Goal: Transaction & Acquisition: Obtain resource

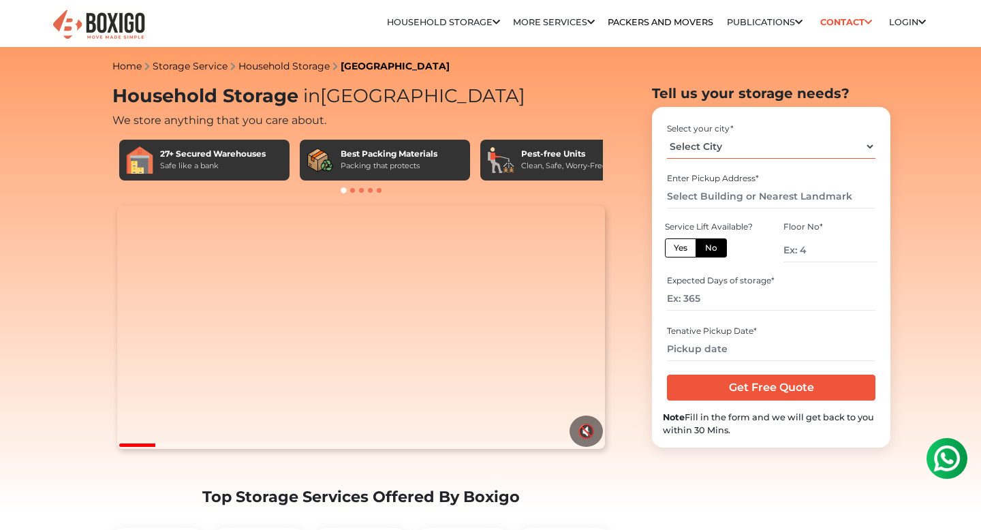
click at [699, 148] on select "Select City [GEOGRAPHIC_DATA] [GEOGRAPHIC_DATA] [GEOGRAPHIC_DATA] [GEOGRAPHIC_D…" at bounding box center [771, 147] width 208 height 24
select select "[GEOGRAPHIC_DATA]"
click at [727, 194] on input "text" at bounding box center [771, 197] width 208 height 24
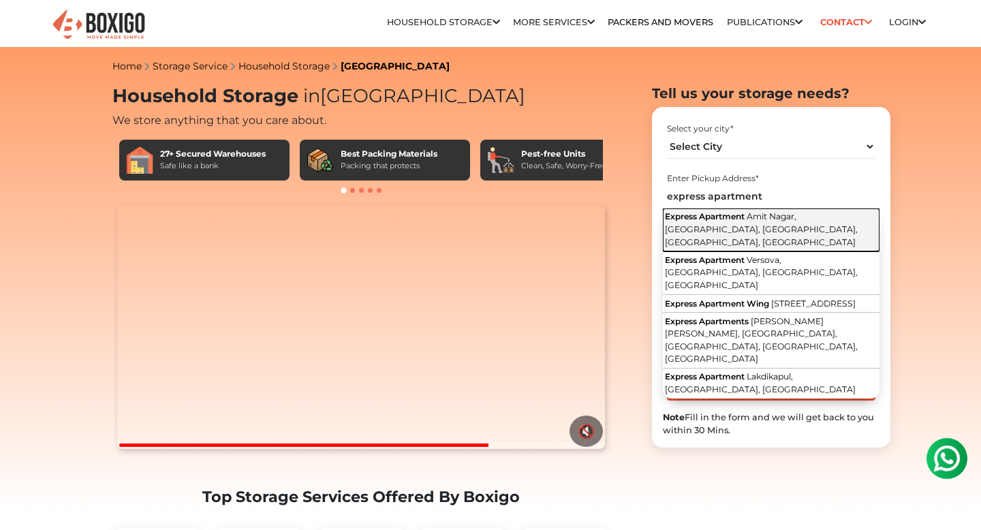
click at [723, 228] on span "Amit Nagar, [GEOGRAPHIC_DATA], [GEOGRAPHIC_DATA], [GEOGRAPHIC_DATA], [GEOGRAPHI…" at bounding box center [761, 228] width 193 height 35
type input "Express Apartment, [GEOGRAPHIC_DATA], [GEOGRAPHIC_DATA], [GEOGRAPHIC_DATA], [GE…"
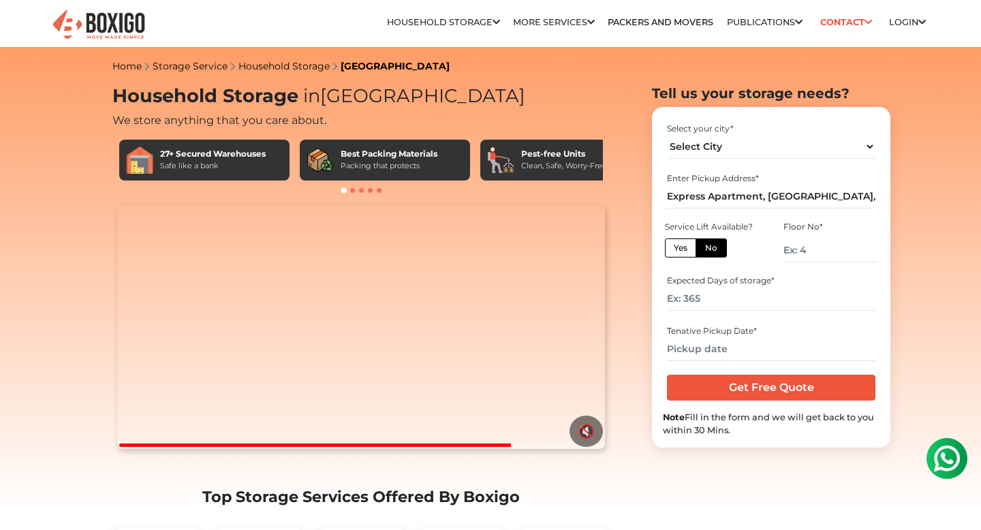
click at [684, 248] on label "Yes" at bounding box center [680, 247] width 31 height 19
click at [682, 248] on input "Yes" at bounding box center [677, 246] width 9 height 9
radio input "true"
click at [700, 304] on input "number" at bounding box center [771, 299] width 208 height 24
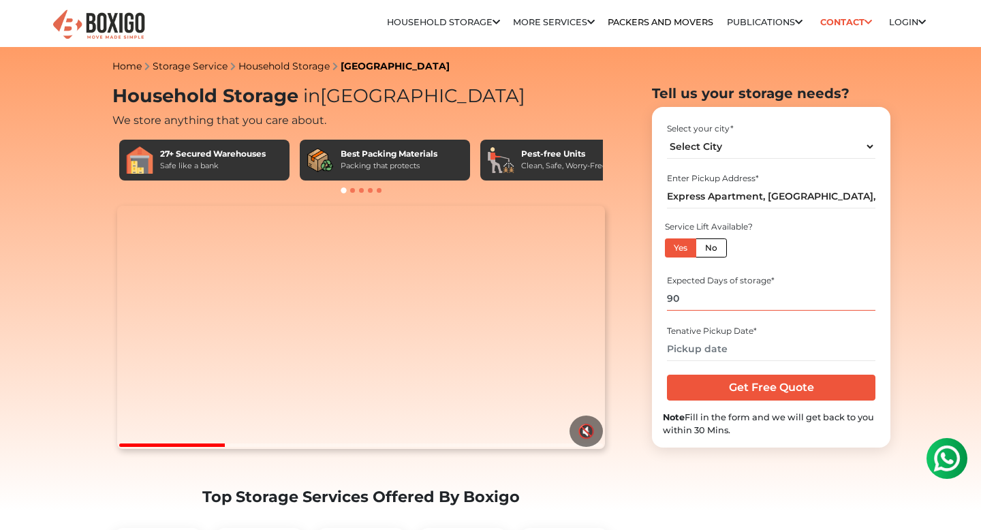
type input "90"
click at [740, 350] on input "text" at bounding box center [771, 349] width 208 height 24
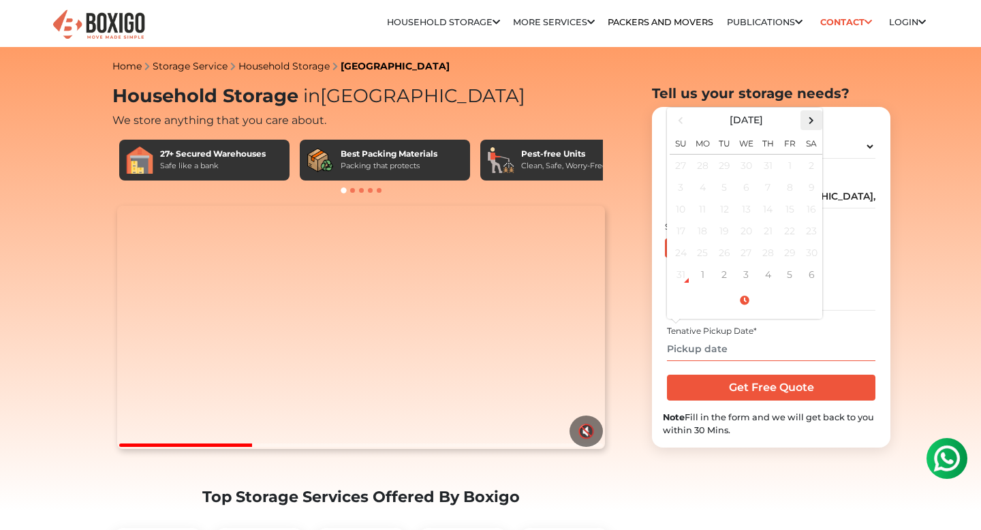
click at [810, 125] on span at bounding box center [811, 120] width 18 height 18
click at [680, 255] on td "28" at bounding box center [680, 253] width 22 height 22
type input "[DATE] 12:00 AM"
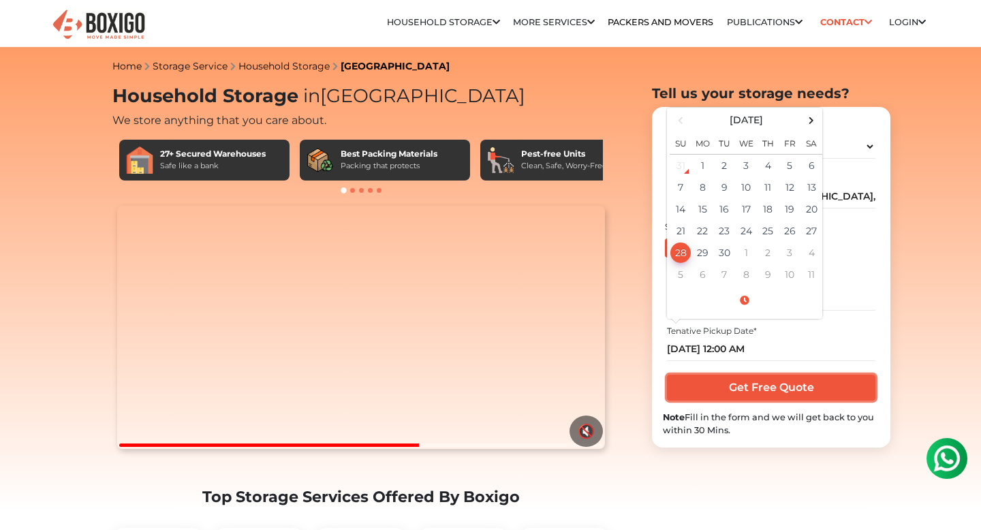
click at [756, 387] on input "Get Free Quote" at bounding box center [771, 388] width 208 height 26
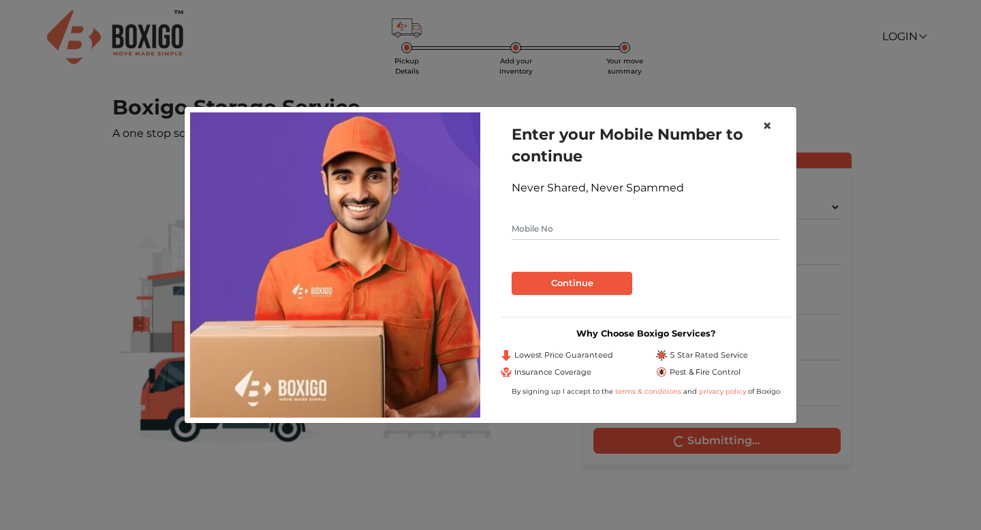
click at [770, 125] on span "×" at bounding box center [767, 126] width 10 height 20
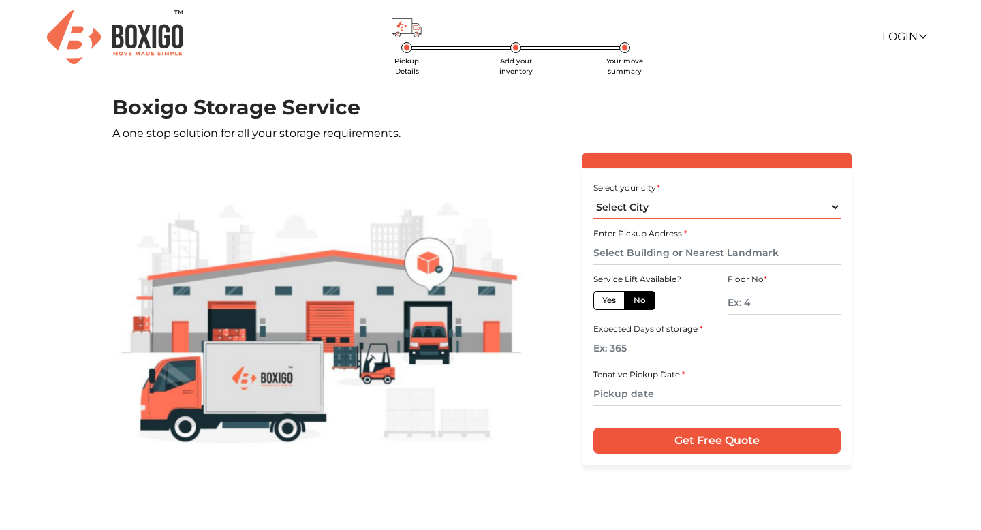
click at [632, 217] on select "Select City Bangalore Bengaluru Bhopal Bhubaneswar Chennai Coimbatore Cuttack D…" at bounding box center [716, 207] width 247 height 24
select select "[GEOGRAPHIC_DATA]"
click at [688, 244] on input "text" at bounding box center [716, 253] width 247 height 24
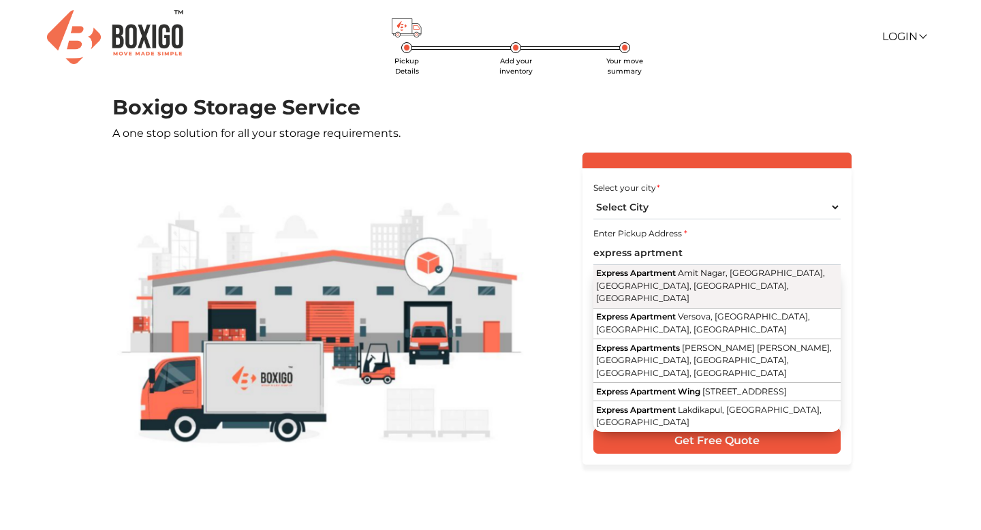
click at [682, 278] on span "Amit Nagar, [GEOGRAPHIC_DATA], [GEOGRAPHIC_DATA], [GEOGRAPHIC_DATA], [GEOGRAPHI…" at bounding box center [710, 285] width 229 height 35
type input "Express Apartment, [GEOGRAPHIC_DATA], [GEOGRAPHIC_DATA], [GEOGRAPHIC_DATA], [GE…"
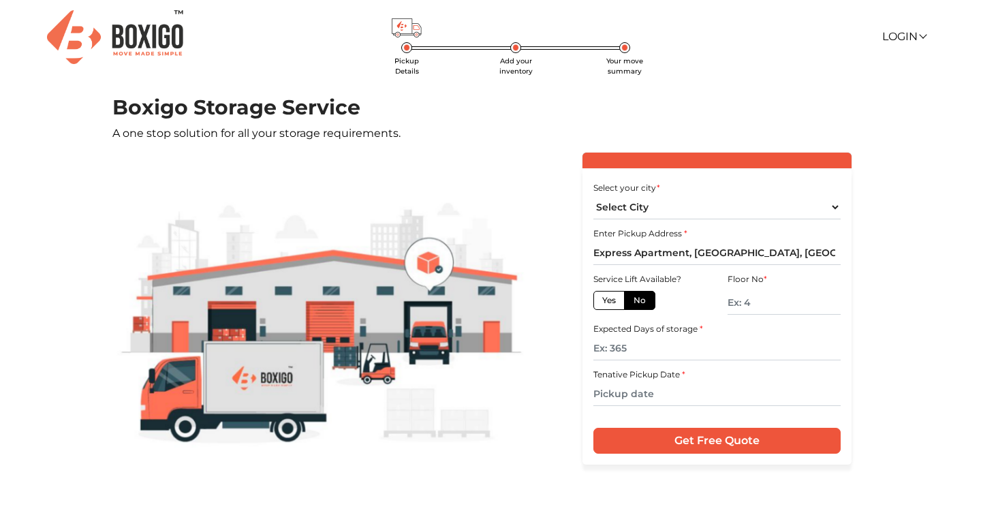
click at [616, 302] on label "Yes" at bounding box center [608, 300] width 31 height 19
click at [611, 302] on input "Yes" at bounding box center [606, 298] width 9 height 9
radio input "true"
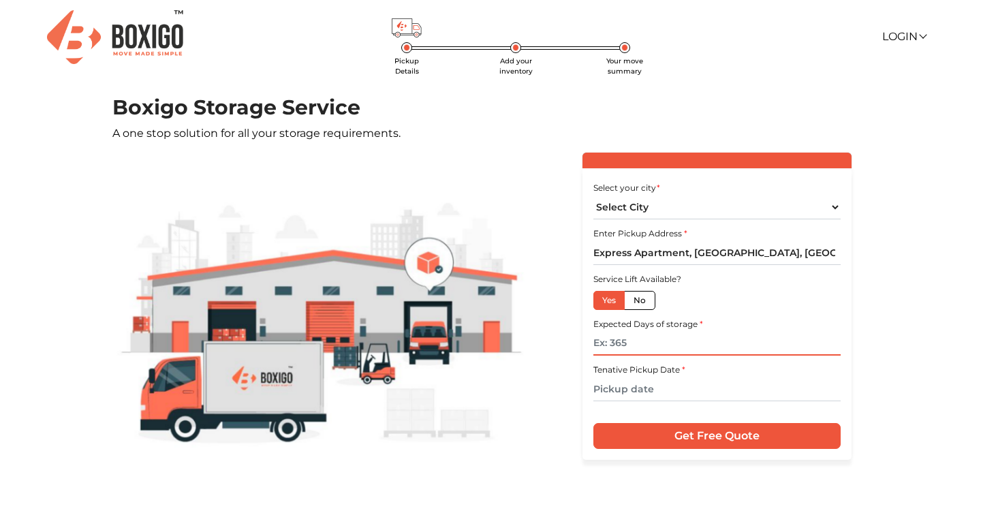
click at [620, 341] on input "text" at bounding box center [716, 344] width 247 height 24
type input "90"
click at [616, 395] on input "text" at bounding box center [716, 389] width 247 height 24
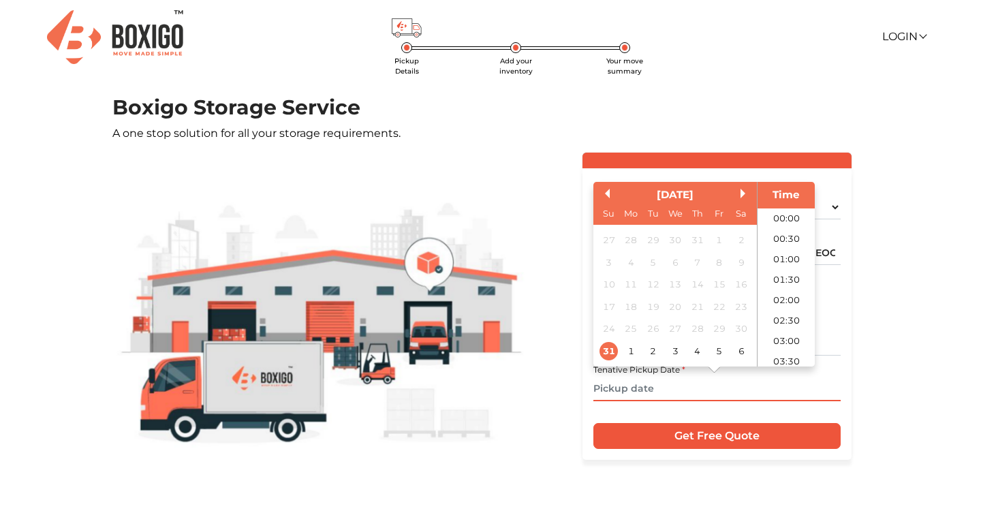
scroll to position [503, 0]
click at [744, 196] on button "Next Month" at bounding box center [745, 194] width 10 height 10
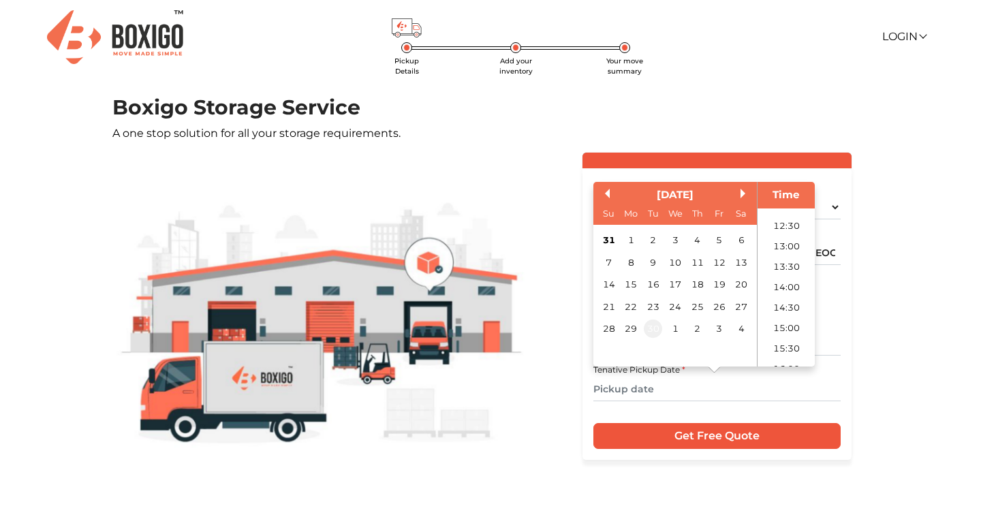
click at [655, 328] on div "30" at bounding box center [653, 328] width 18 height 18
click at [785, 272] on li "12:30" at bounding box center [786, 277] width 58 height 20
type input "30/09/2025 12:30 PM"
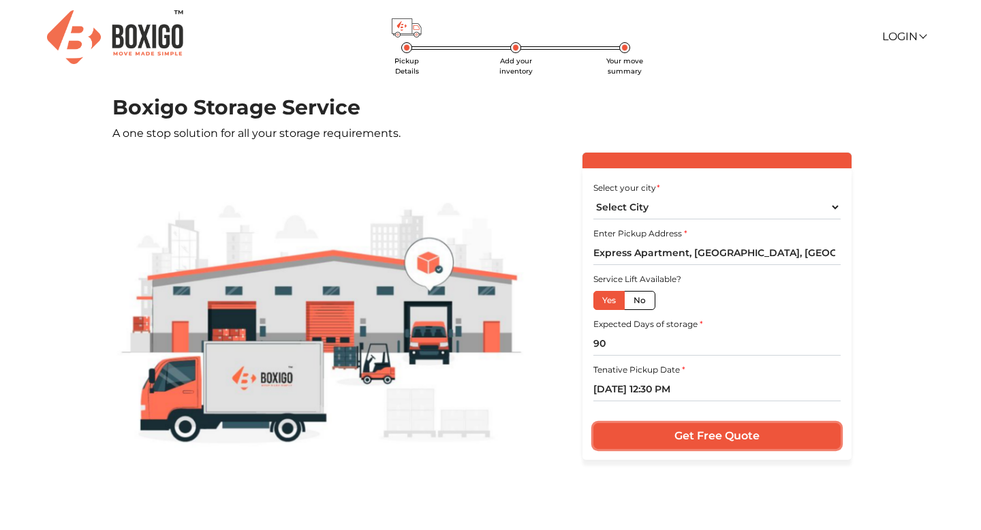
click at [703, 438] on input "Get Free Quote" at bounding box center [716, 436] width 247 height 26
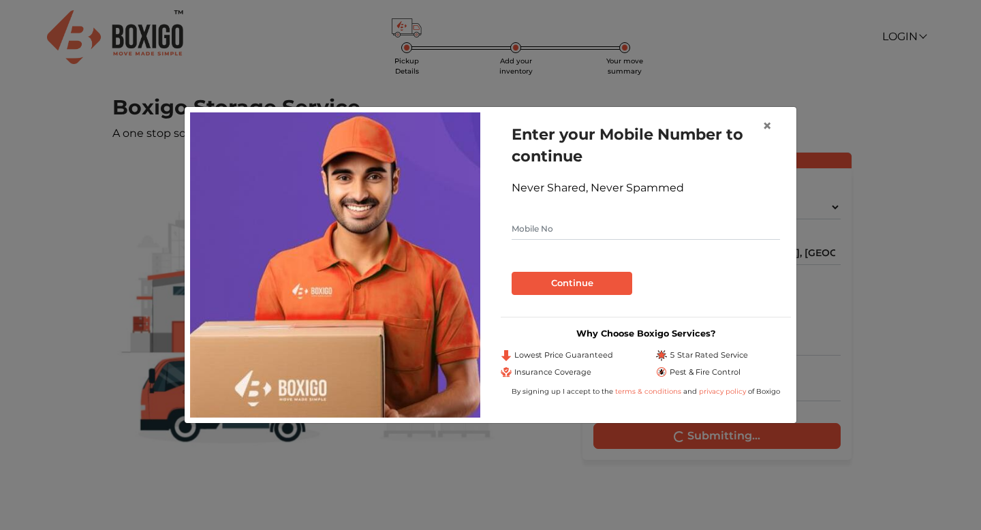
click at [526, 233] on input "text" at bounding box center [645, 229] width 268 height 22
type input "7985321126"
click at [541, 288] on button "Continue" at bounding box center [571, 283] width 121 height 23
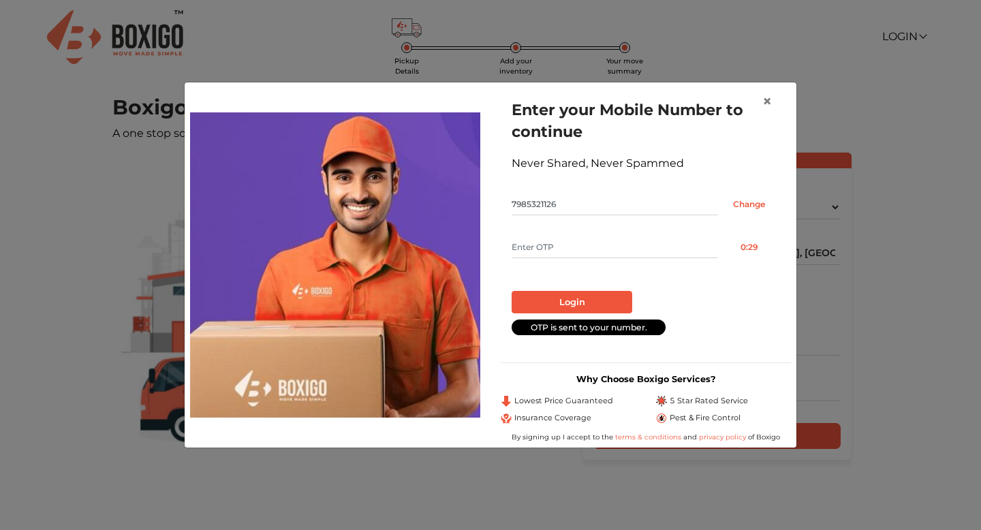
click at [549, 236] on input "text" at bounding box center [614, 247] width 206 height 22
type input "3463"
click at [554, 304] on button "Login" at bounding box center [571, 302] width 121 height 23
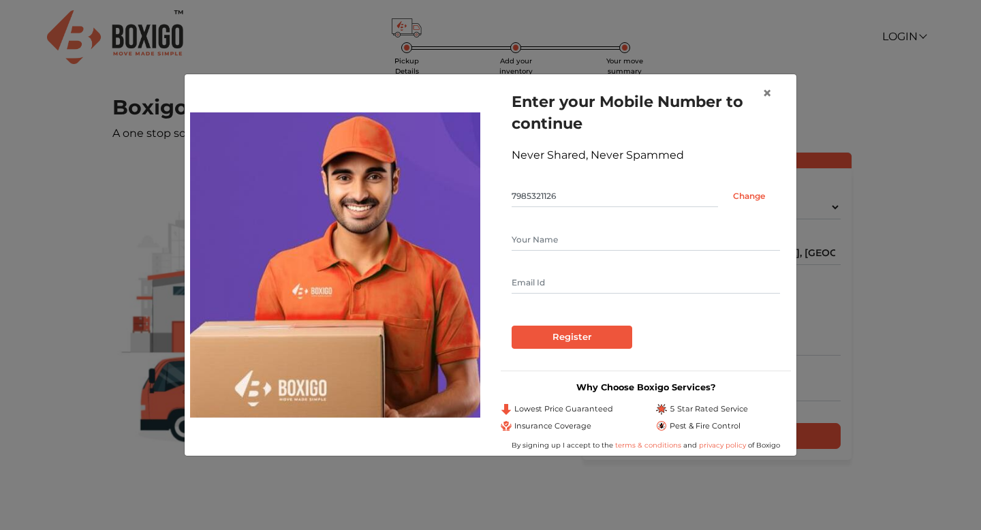
click at [533, 245] on input "text" at bounding box center [645, 240] width 268 height 22
type input "Pratyusha Awasthi"
type input "livelife.pratyusha@gmail.com"
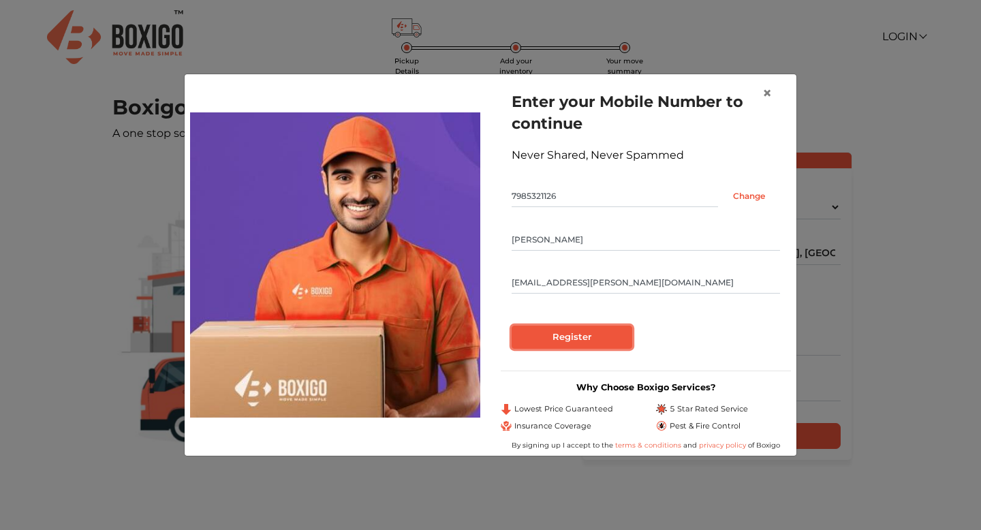
click at [563, 342] on input "Register" at bounding box center [571, 336] width 121 height 23
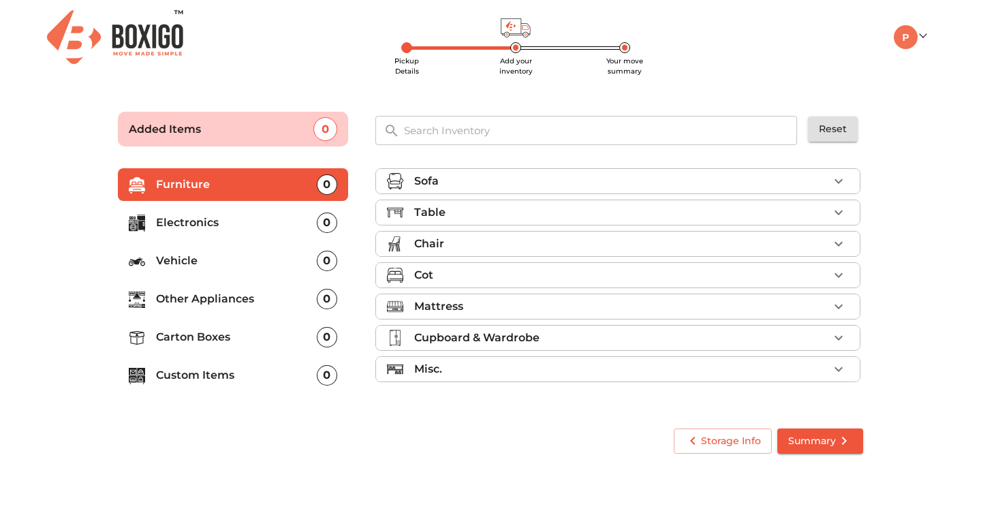
click at [676, 208] on div "Table" at bounding box center [621, 212] width 414 height 16
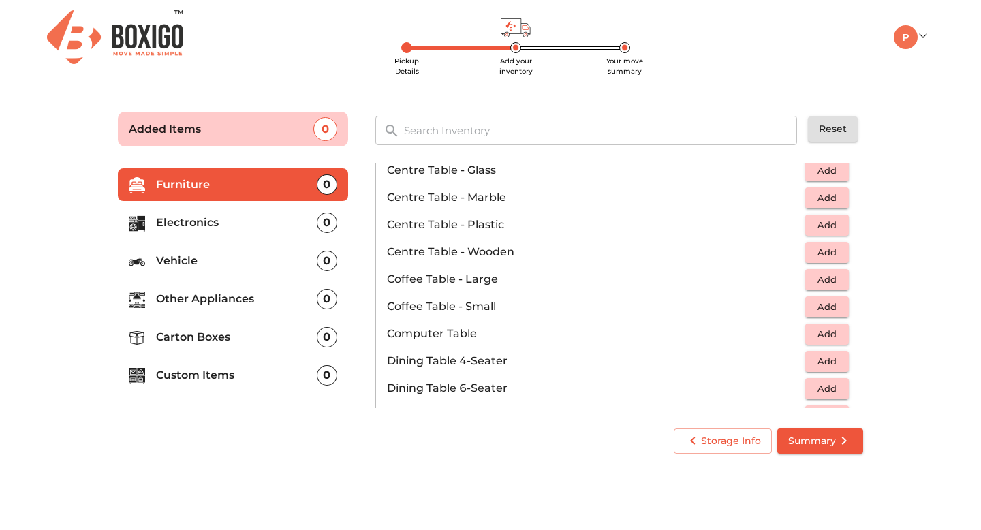
scroll to position [102, 0]
click at [840, 332] on span "Add" at bounding box center [827, 333] width 30 height 16
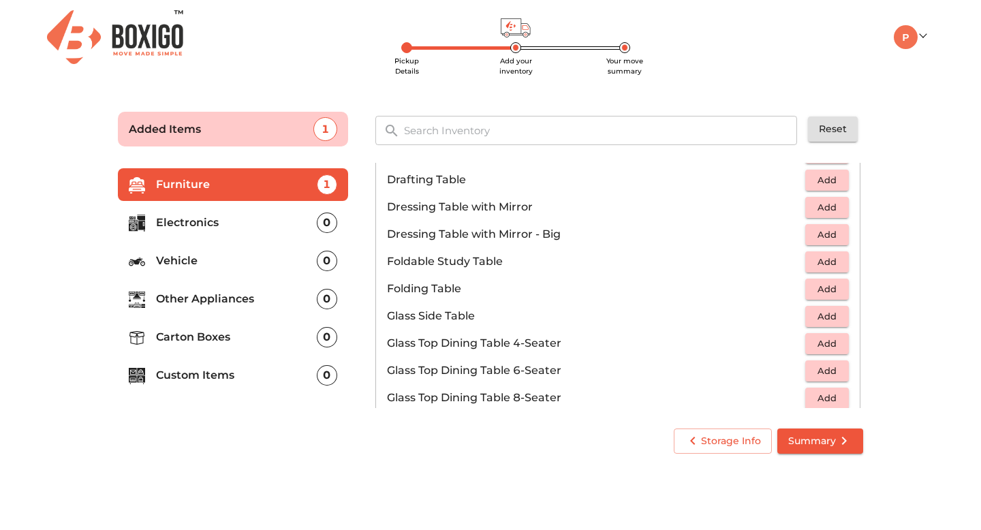
scroll to position [369, 0]
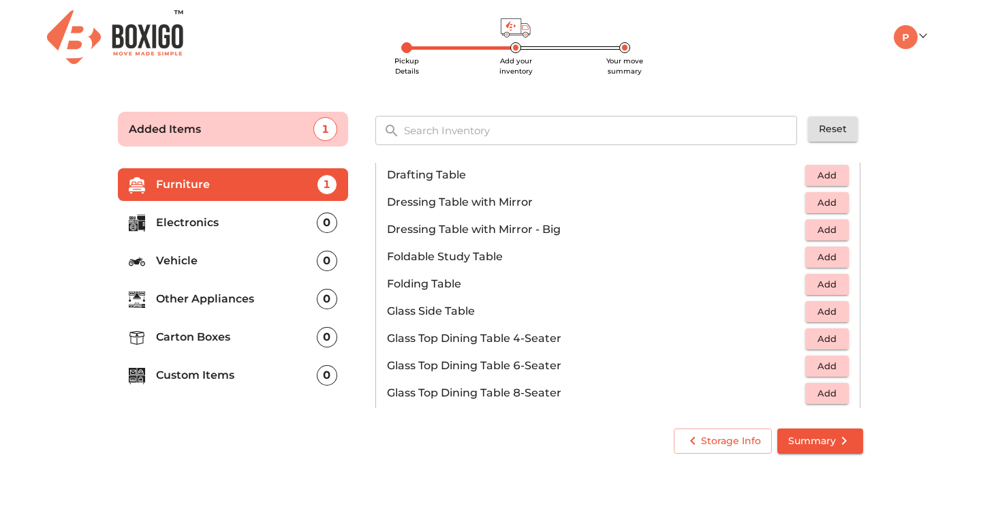
click at [819, 285] on span "Add" at bounding box center [827, 284] width 30 height 16
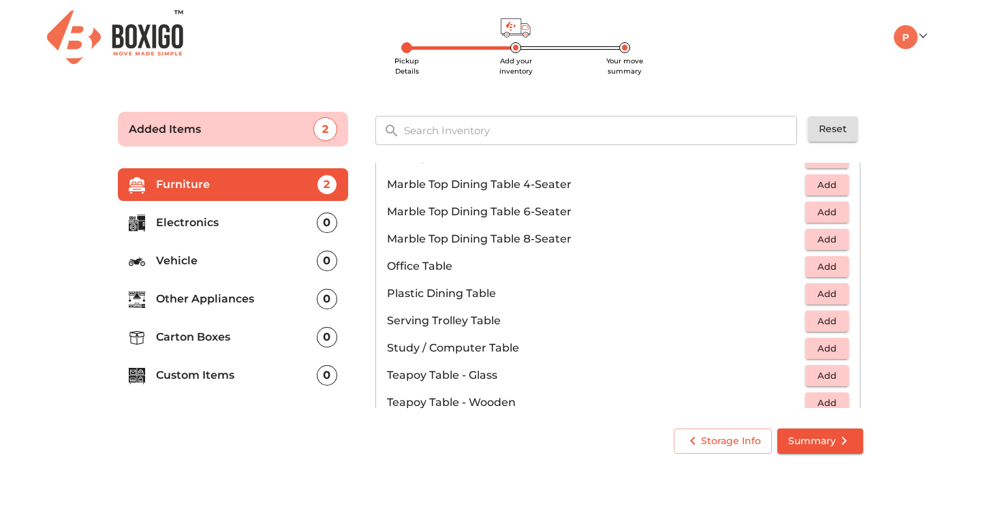
scroll to position [651, 0]
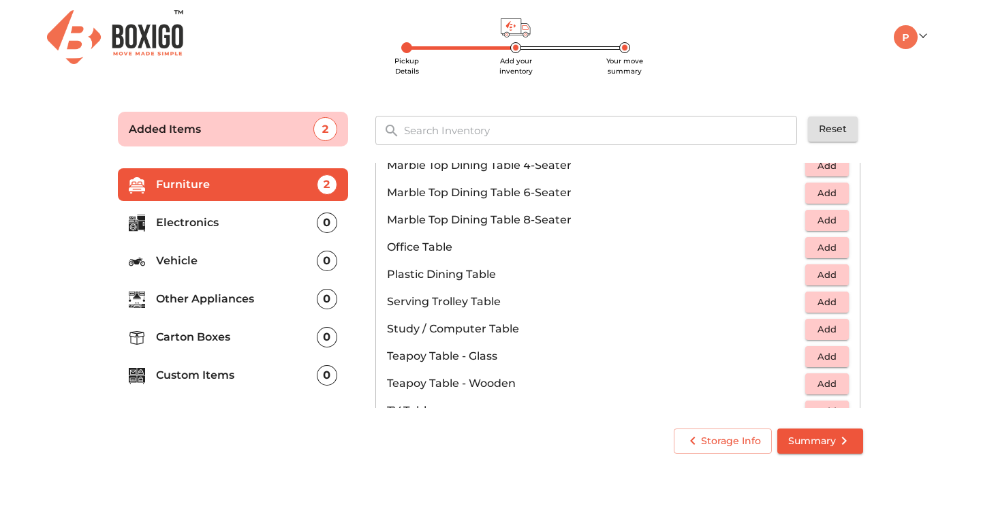
click at [819, 332] on span "Add" at bounding box center [827, 329] width 30 height 16
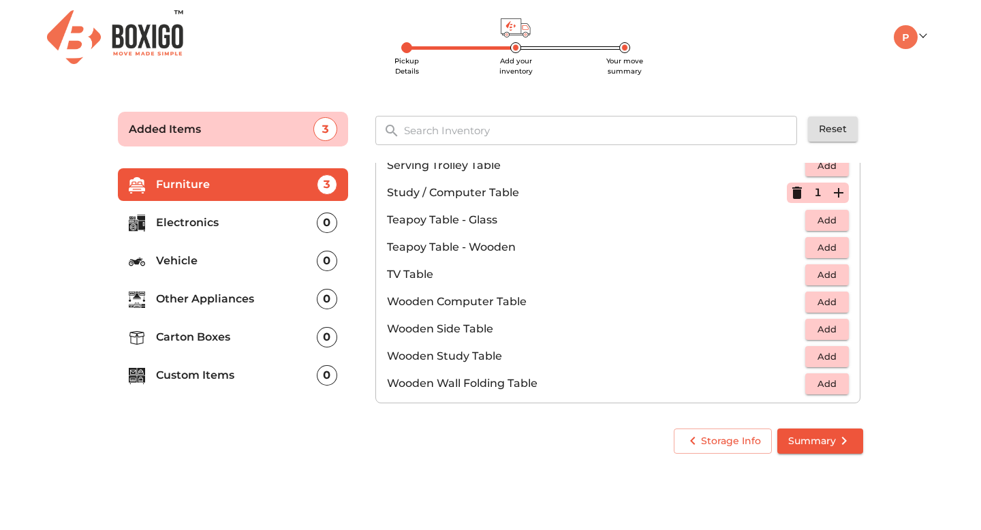
scroll to position [787, 0]
click at [799, 195] on icon "button" at bounding box center [797, 193] width 10 height 12
click at [822, 360] on span "Add" at bounding box center [827, 357] width 30 height 16
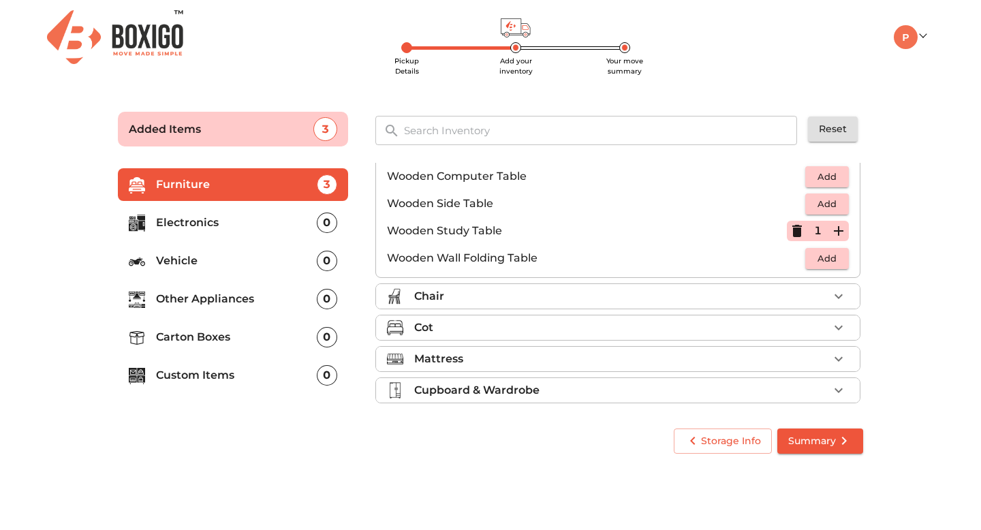
scroll to position [932, 0]
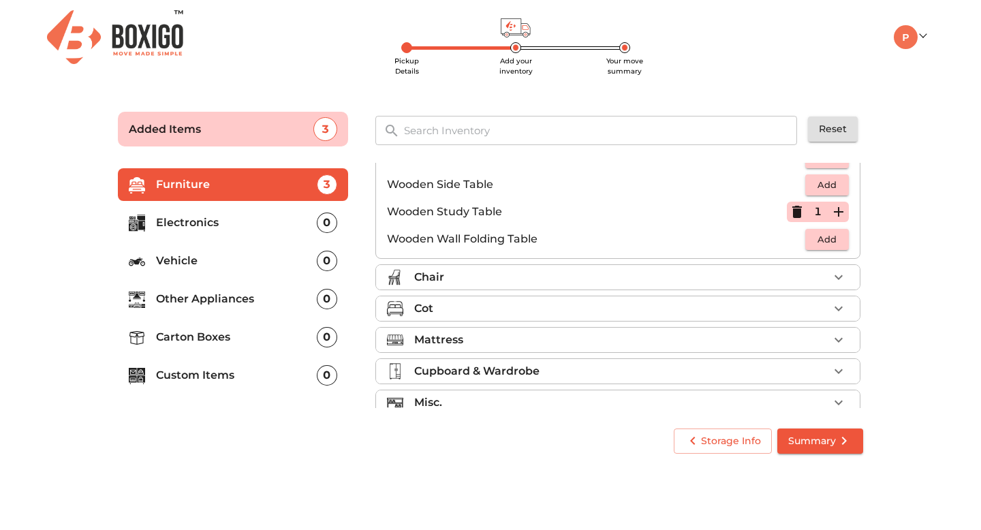
click at [654, 279] on div "Chair" at bounding box center [621, 277] width 414 height 16
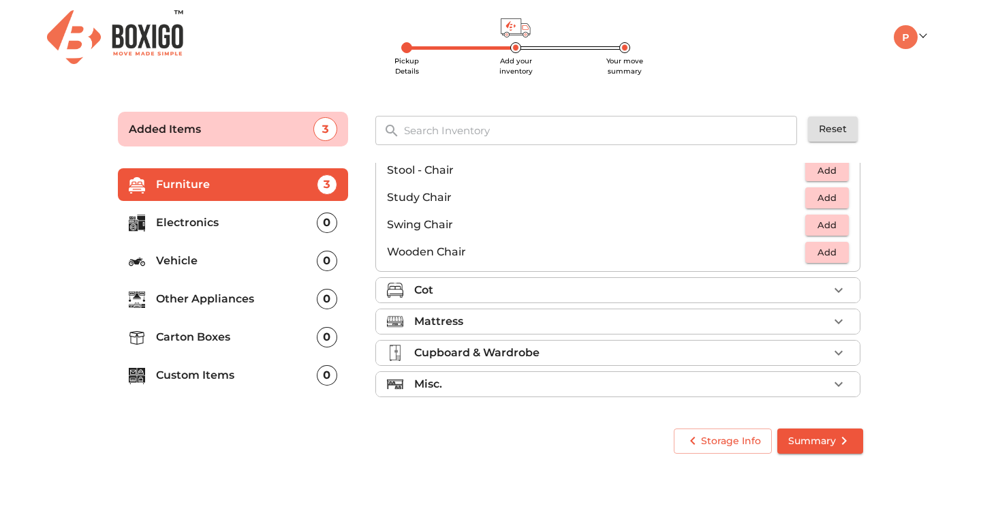
scroll to position [569, 0]
click at [835, 255] on span "Add" at bounding box center [827, 252] width 30 height 16
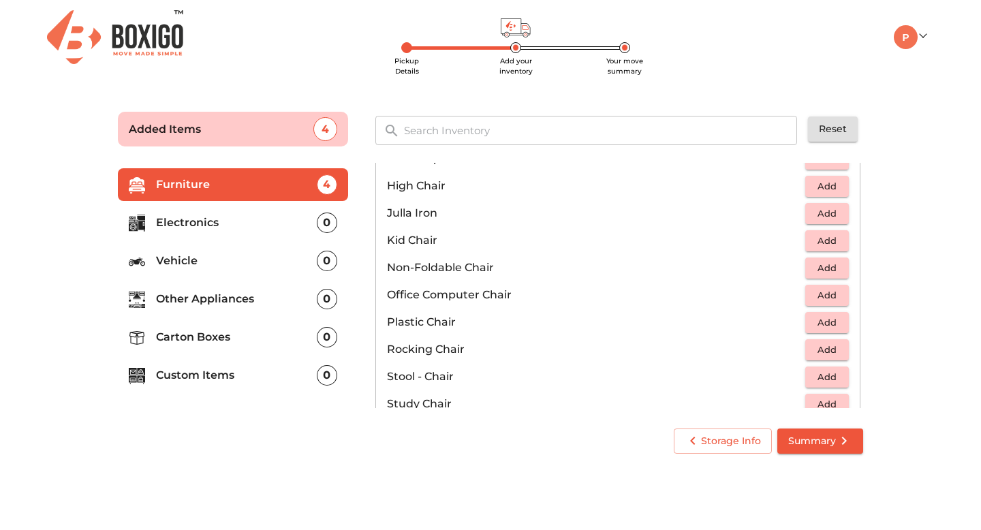
scroll to position [365, 0]
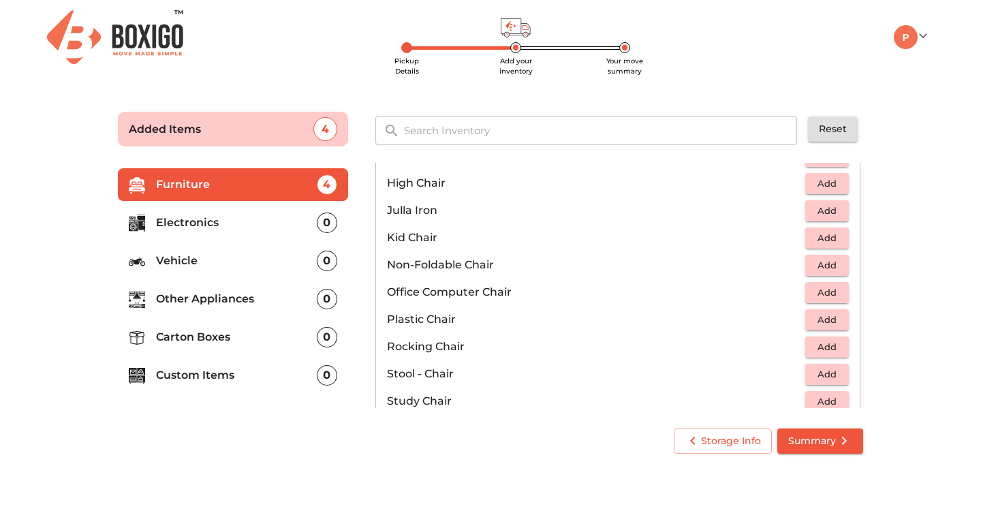
click at [822, 298] on span "Add" at bounding box center [827, 293] width 30 height 16
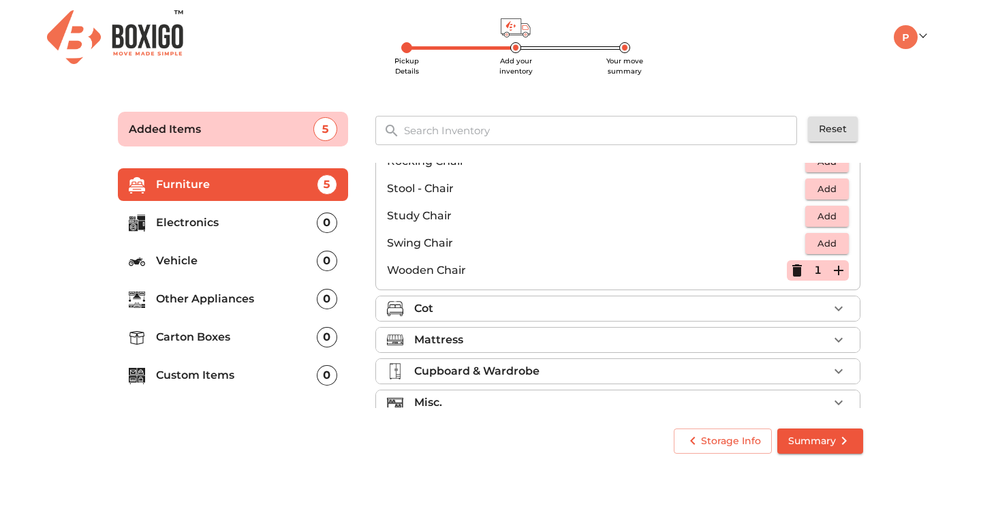
scroll to position [569, 0]
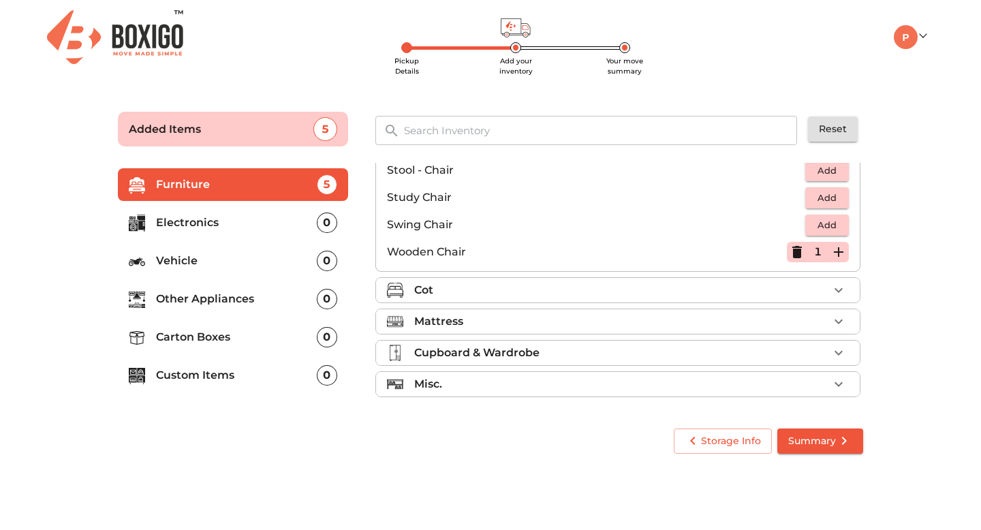
click at [780, 292] on div "Cot" at bounding box center [621, 290] width 414 height 16
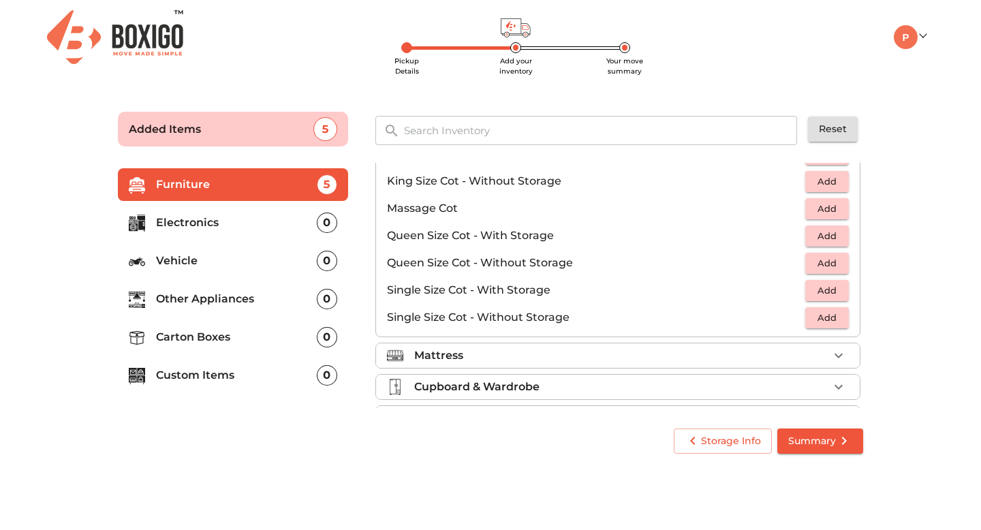
scroll to position [432, 0]
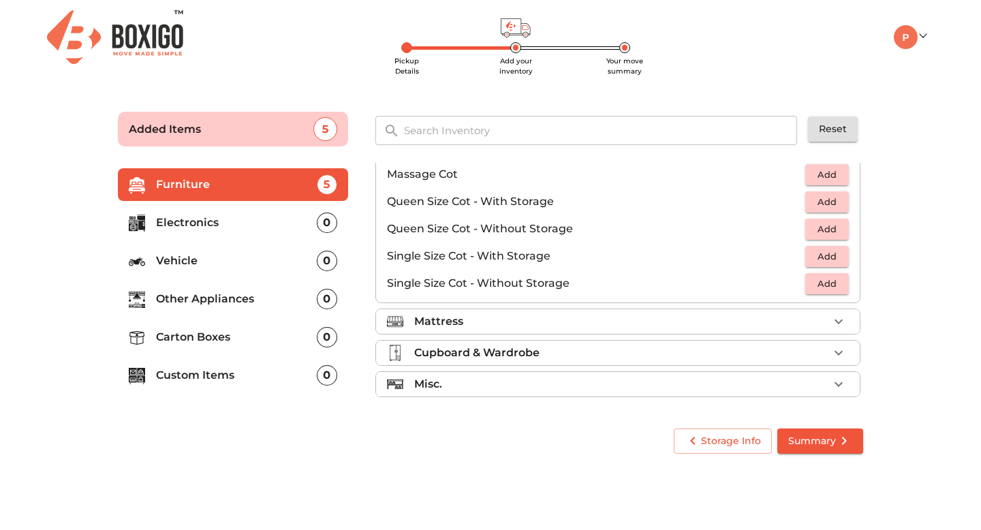
click at [818, 223] on span "Add" at bounding box center [827, 229] width 30 height 16
click at [468, 324] on div "Mattress" at bounding box center [621, 321] width 414 height 16
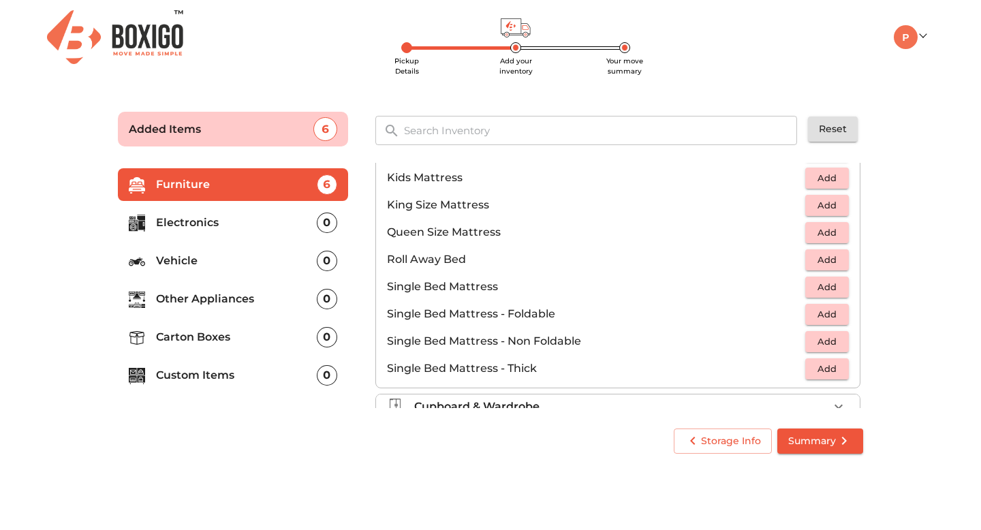
scroll to position [212, 0]
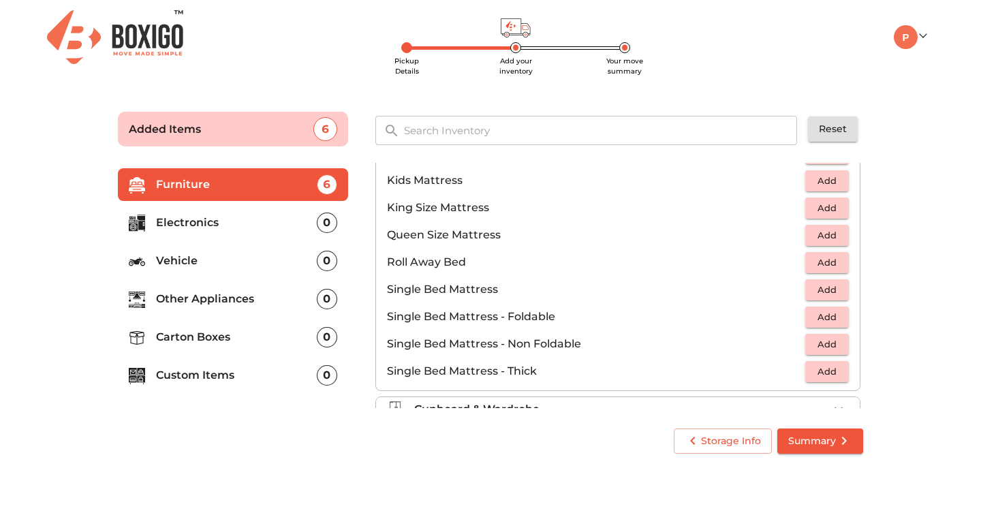
click at [826, 229] on span "Add" at bounding box center [827, 235] width 30 height 16
click at [842, 234] on icon "button" at bounding box center [838, 235] width 16 height 16
click at [827, 268] on span "Add" at bounding box center [827, 263] width 30 height 16
click at [839, 264] on icon "button" at bounding box center [838, 262] width 16 height 16
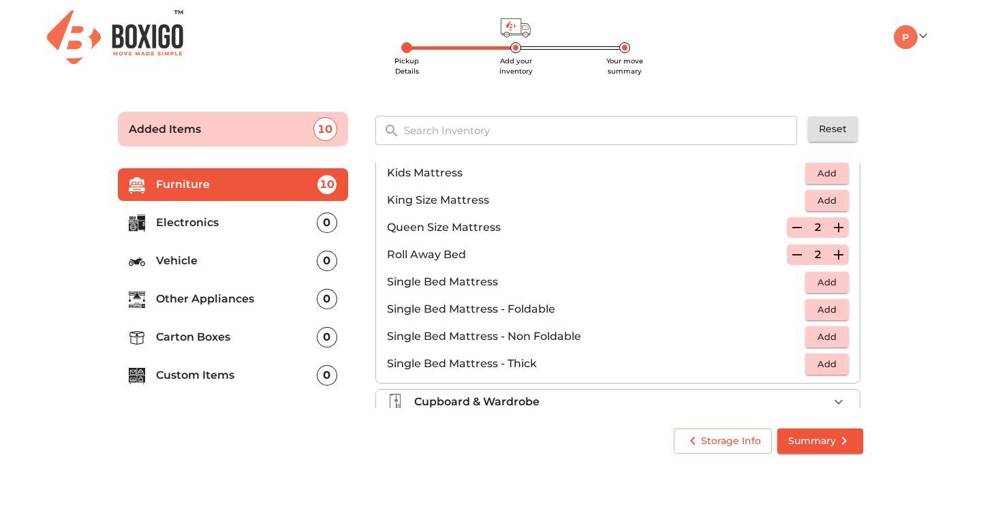
scroll to position [269, 0]
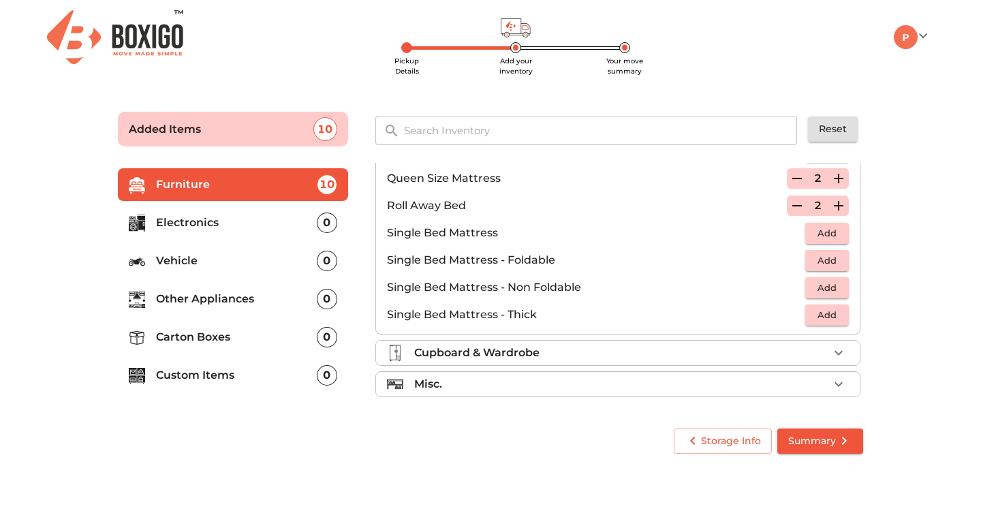
click at [531, 352] on p "Cupboard & Wardrobe" at bounding box center [476, 353] width 125 height 16
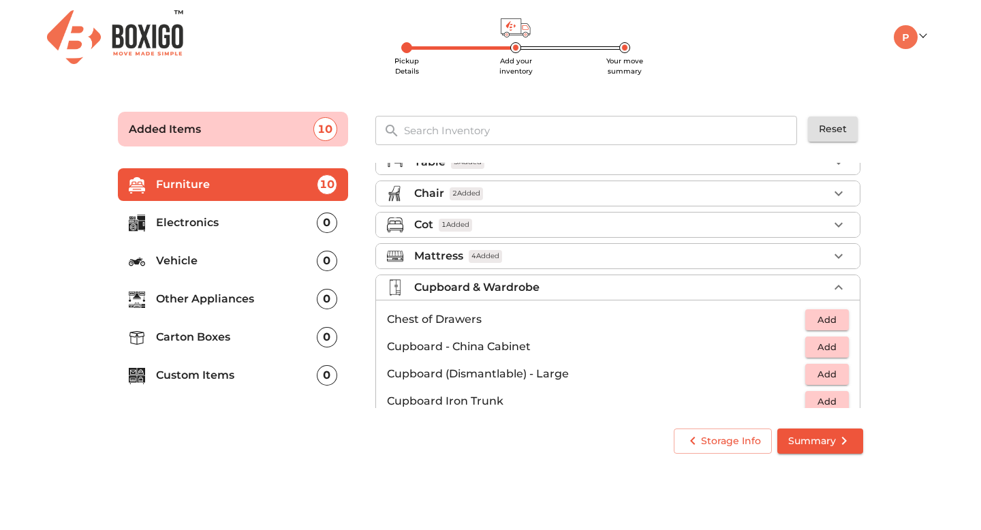
scroll to position [49, 0]
click at [535, 266] on li "Mattress 4 Added" at bounding box center [617, 257] width 483 height 25
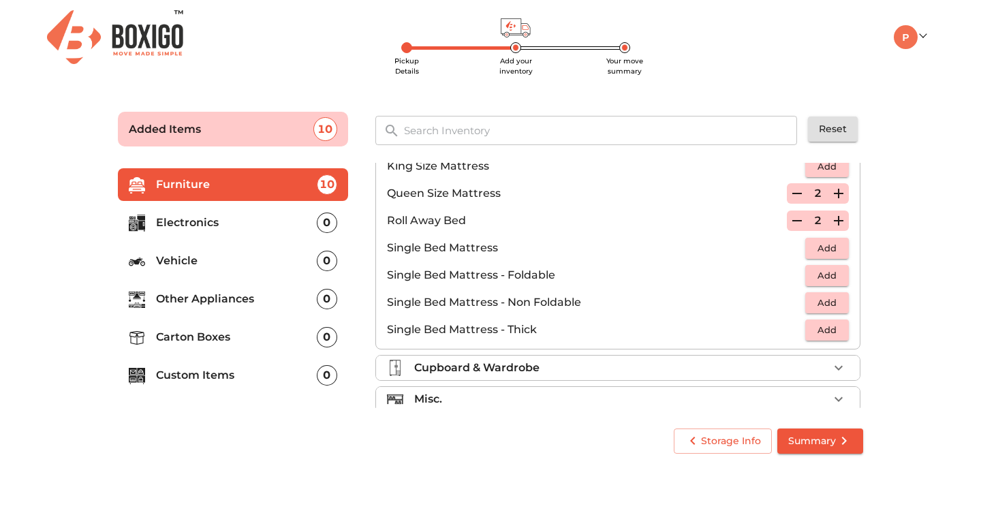
scroll to position [249, 0]
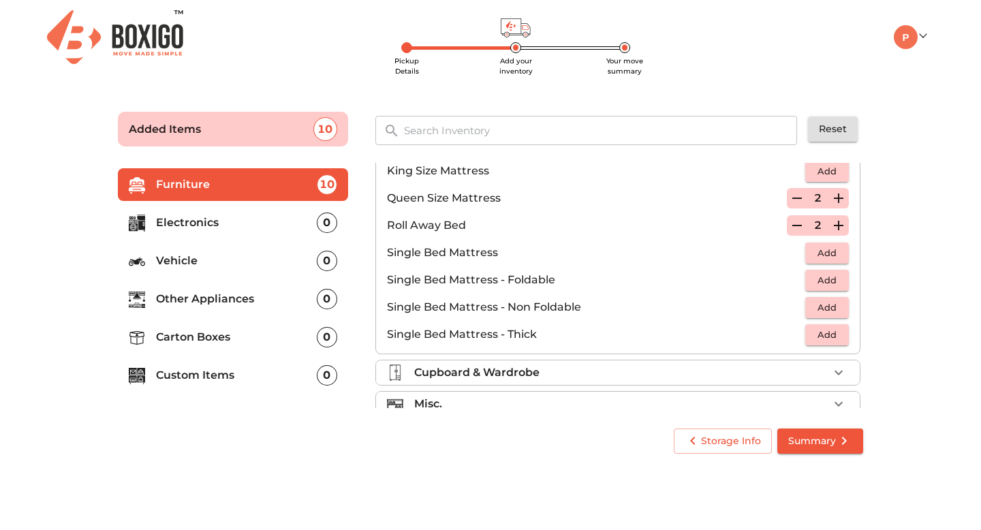
click at [794, 231] on icon "button" at bounding box center [797, 225] width 16 height 16
click at [794, 231] on icon "button" at bounding box center [797, 225] width 10 height 12
click at [833, 279] on span "Add" at bounding box center [827, 280] width 30 height 16
click at [833, 279] on icon "button" at bounding box center [838, 280] width 16 height 16
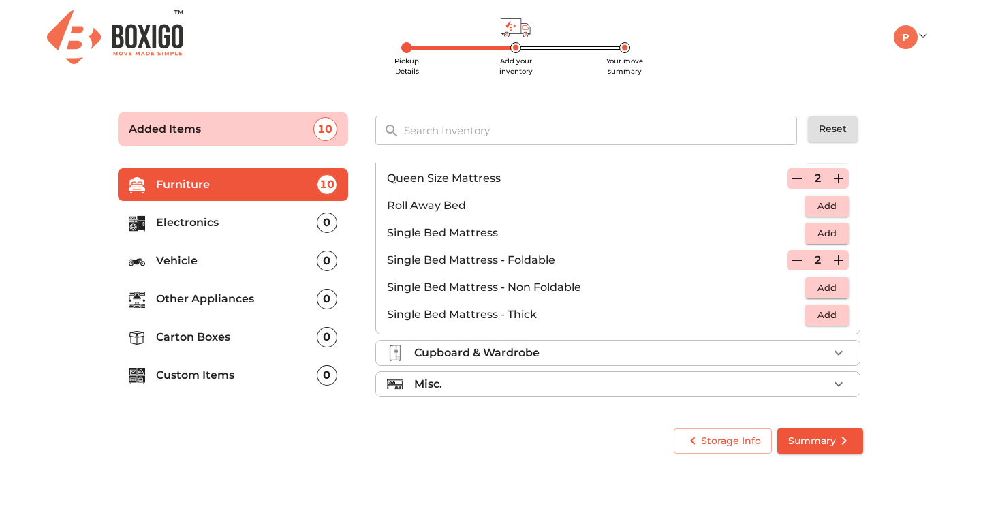
click at [569, 350] on div "Cupboard & Wardrobe" at bounding box center [621, 353] width 414 height 16
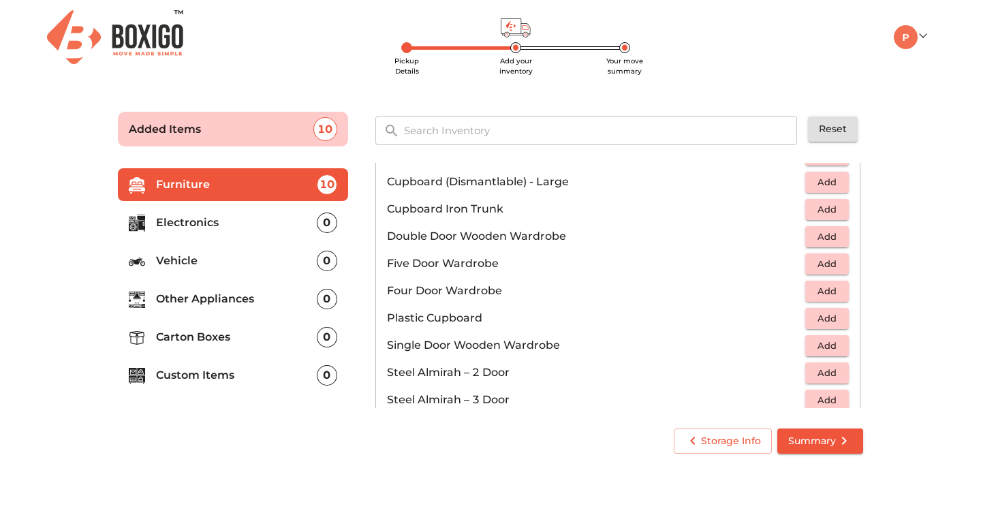
scroll to position [242, 0]
click at [825, 233] on span "Add" at bounding box center [827, 237] width 30 height 16
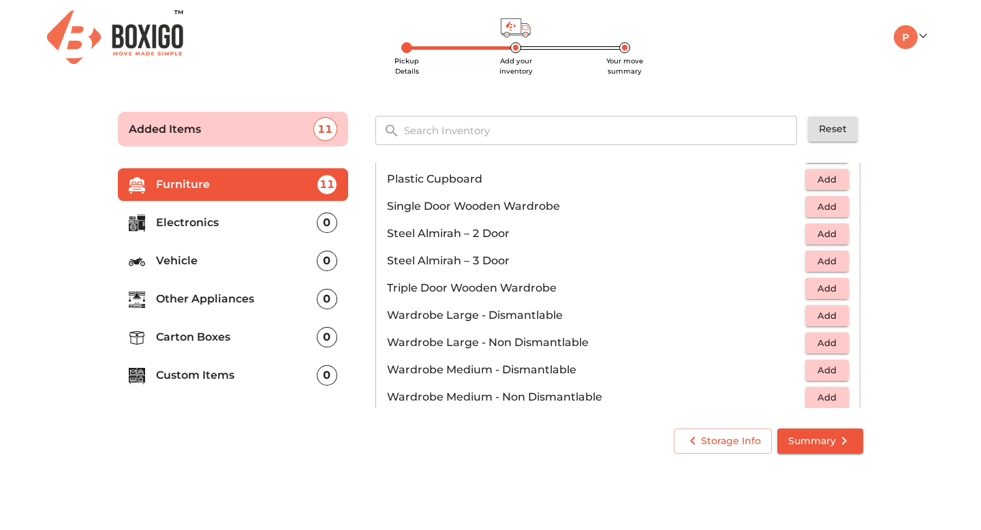
scroll to position [460, 0]
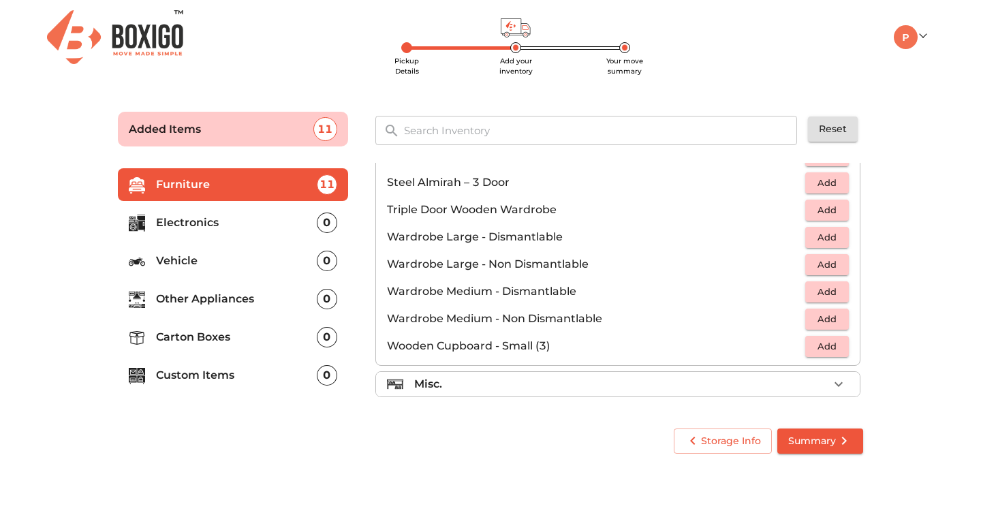
click at [550, 394] on li "Misc." at bounding box center [617, 384] width 483 height 25
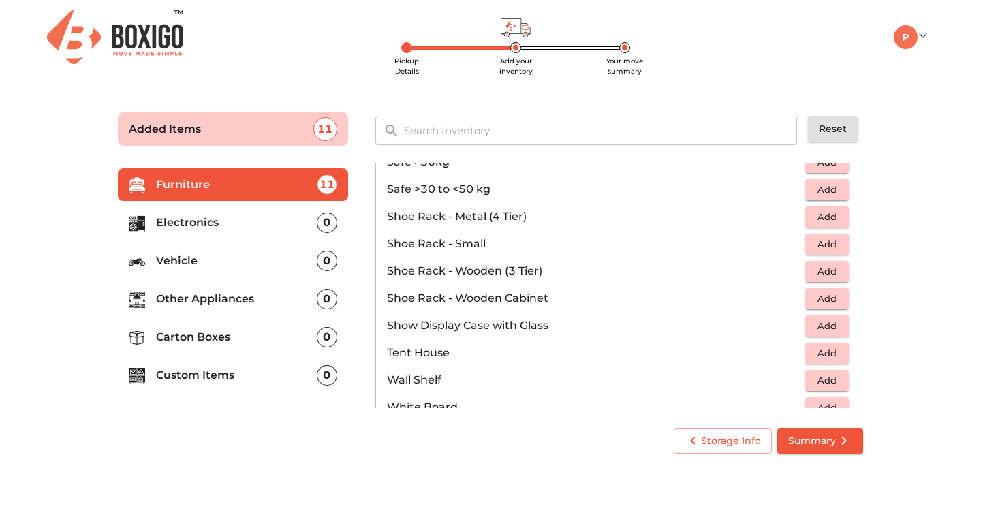
scroll to position [718, 0]
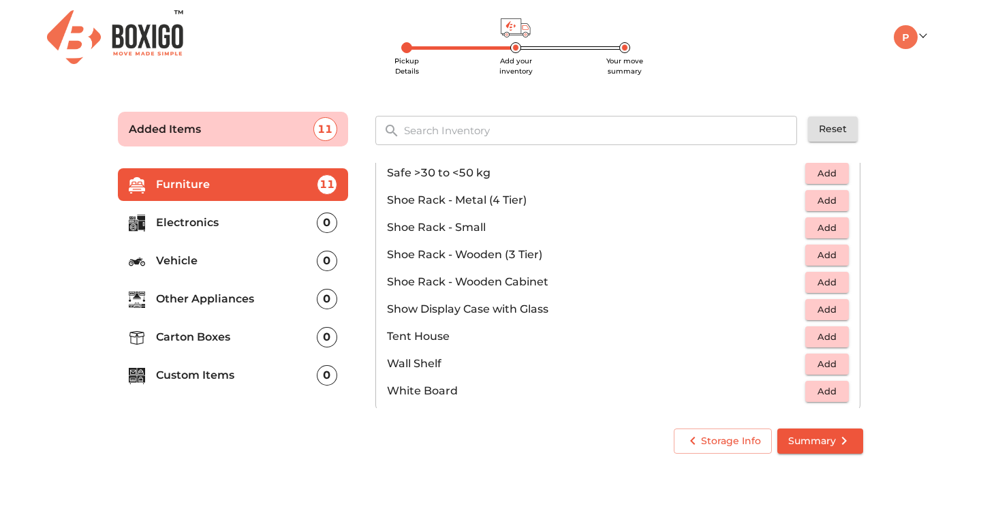
click at [822, 289] on span "Add" at bounding box center [827, 282] width 30 height 16
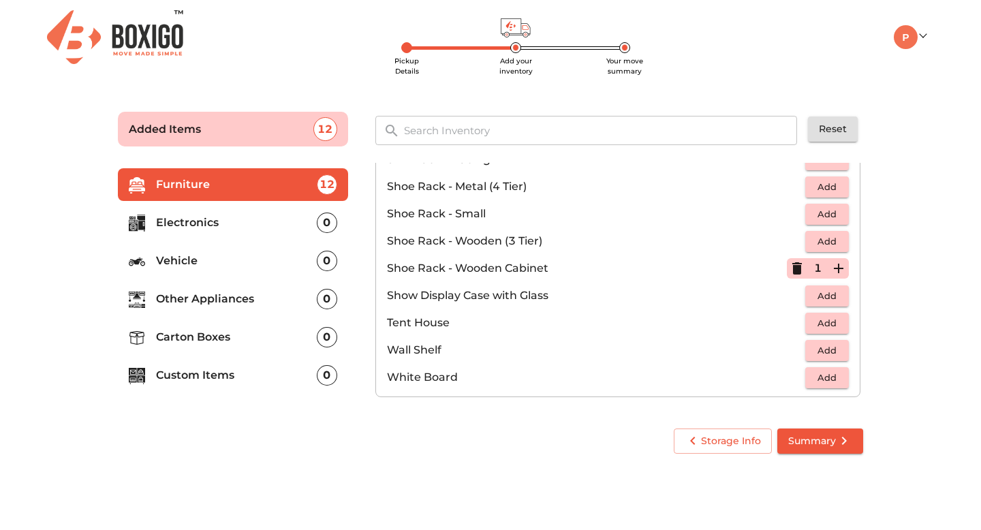
click at [819, 377] on span "Add" at bounding box center [827, 378] width 30 height 16
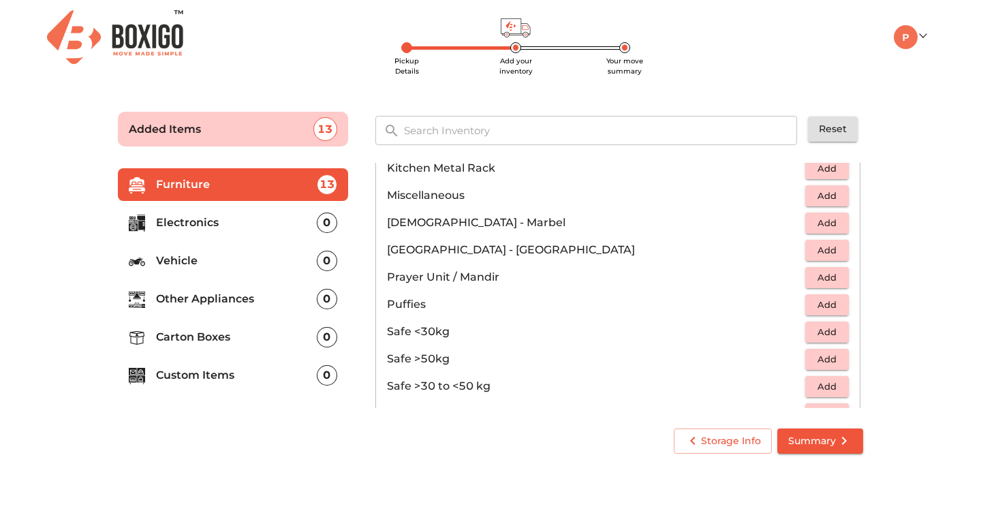
scroll to position [503, 0]
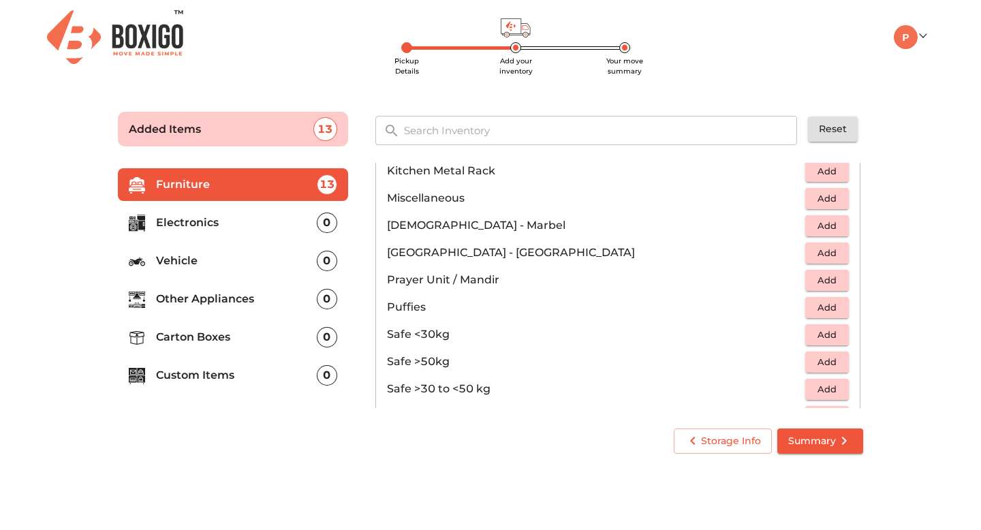
click at [825, 197] on span "Add" at bounding box center [827, 199] width 30 height 16
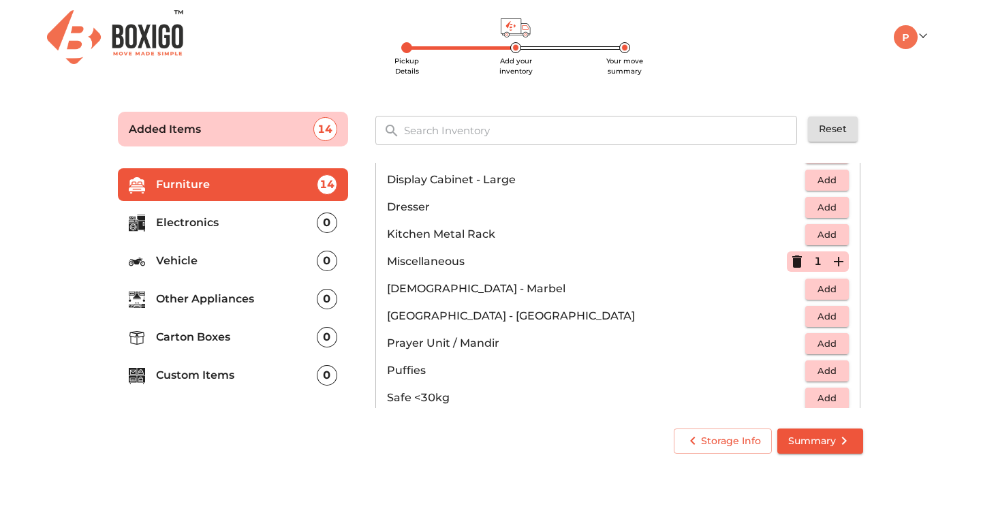
scroll to position [449, 0]
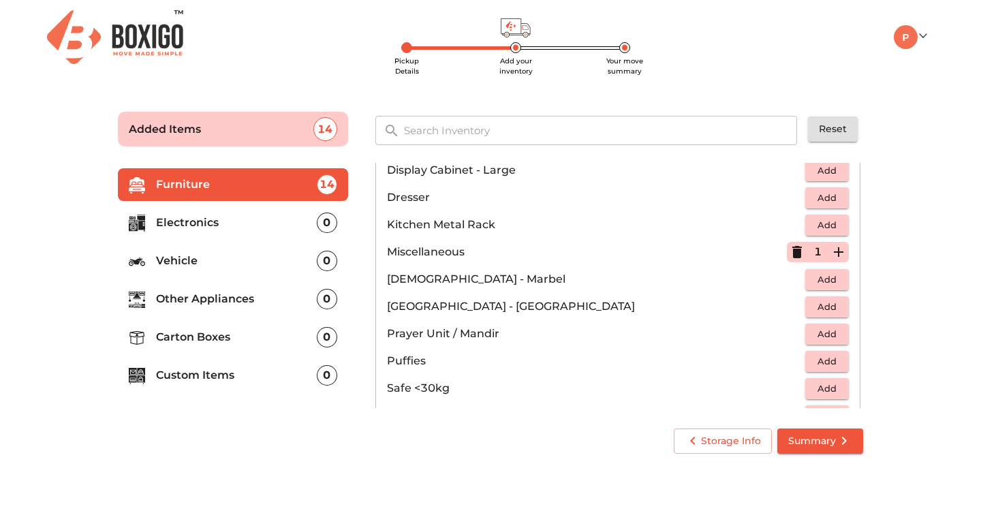
click at [835, 254] on icon "button" at bounding box center [838, 252] width 16 height 16
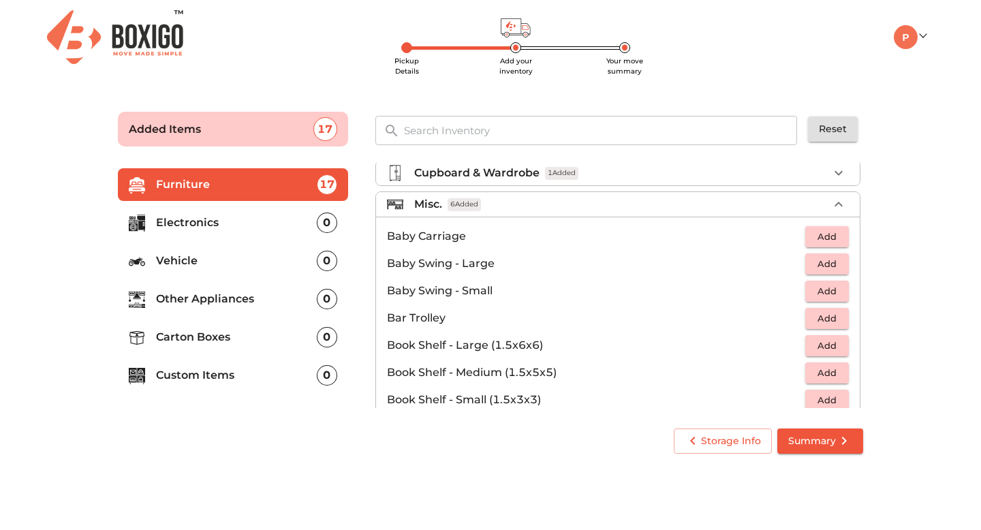
scroll to position [128, 0]
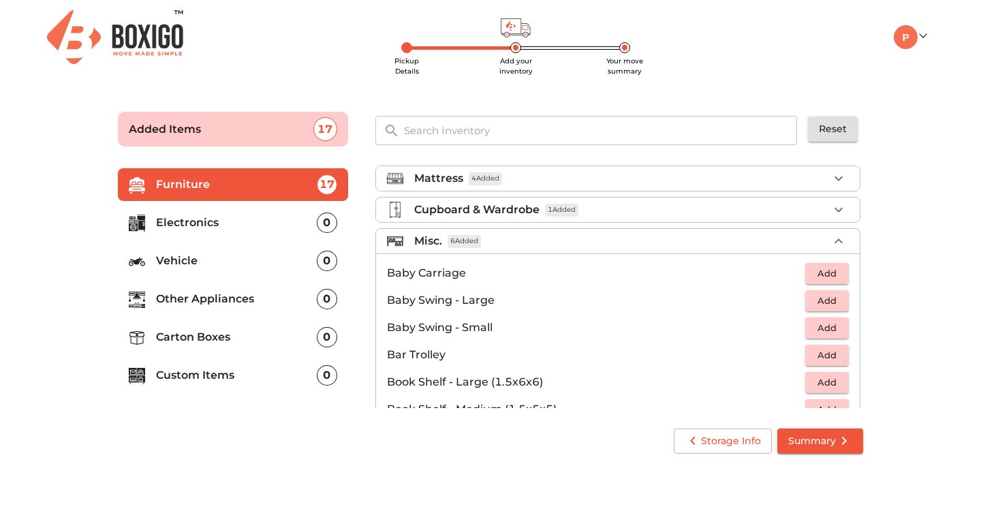
click at [838, 239] on icon "button" at bounding box center [838, 240] width 8 height 5
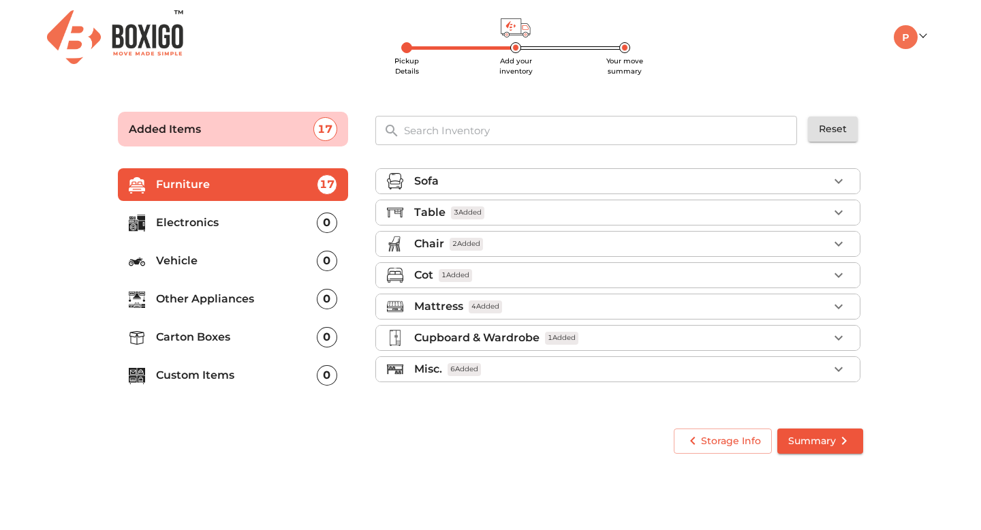
scroll to position [0, 0]
click at [200, 223] on p "Electronics" at bounding box center [236, 223] width 161 height 16
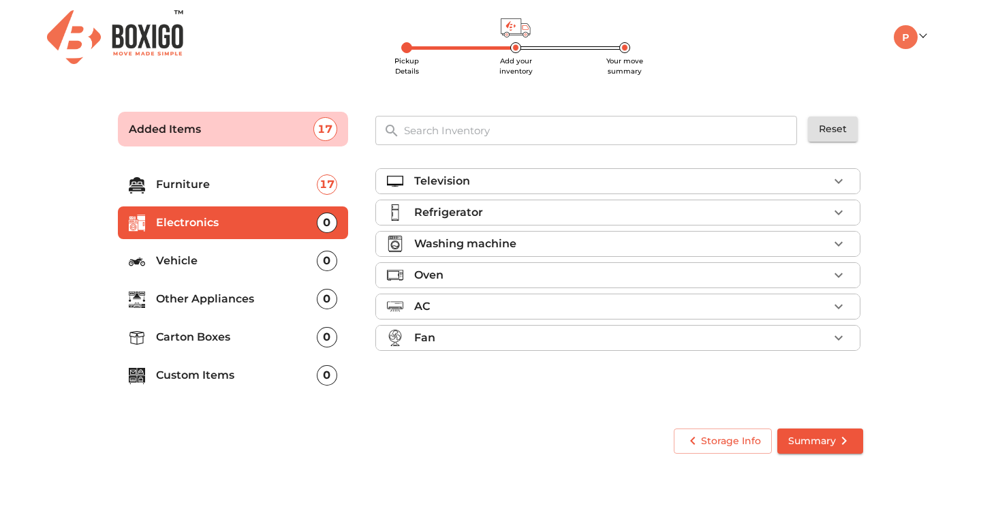
click at [475, 177] on div "Television" at bounding box center [621, 181] width 414 height 16
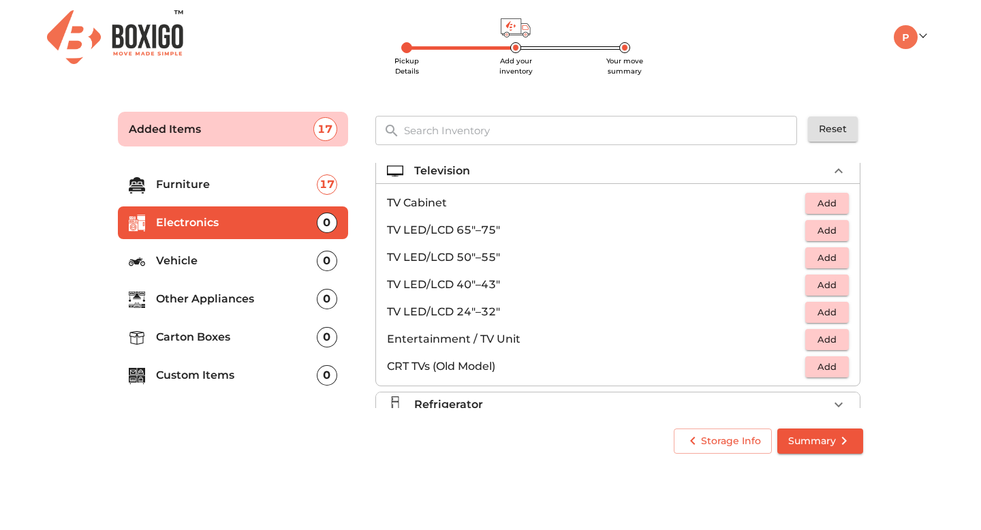
scroll to position [3, 0]
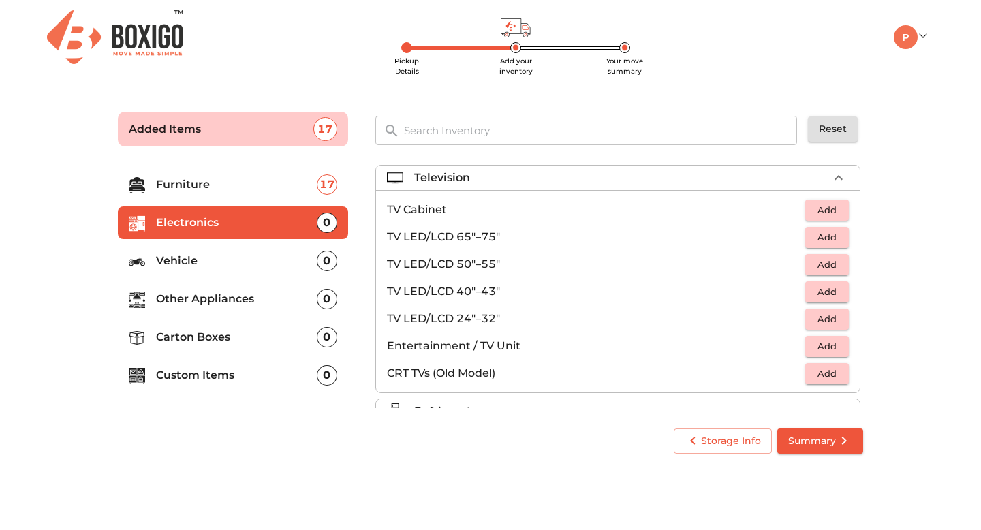
click at [817, 288] on span "Add" at bounding box center [827, 292] width 30 height 16
click at [825, 170] on div "Television 1 Added" at bounding box center [621, 178] width 414 height 16
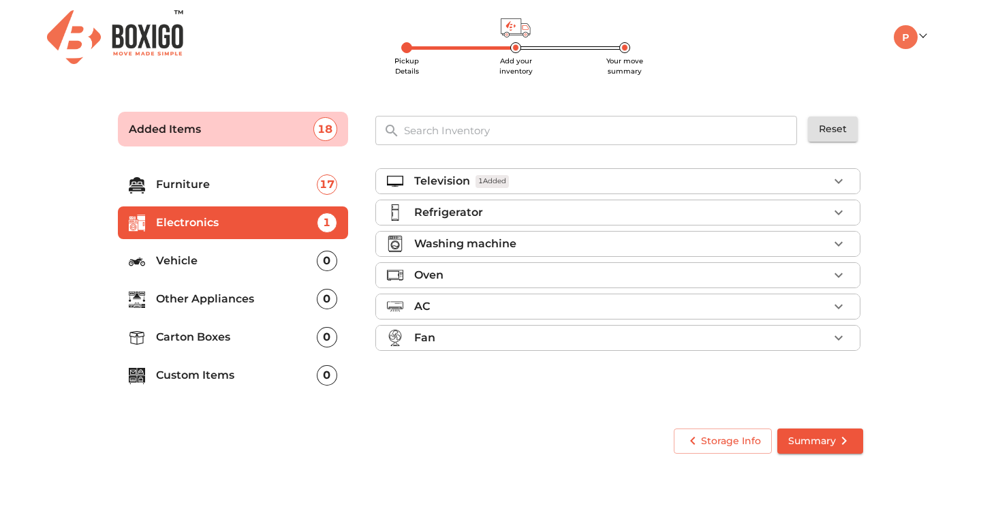
scroll to position [0, 0]
click at [553, 215] on div "Refrigerator" at bounding box center [621, 212] width 414 height 16
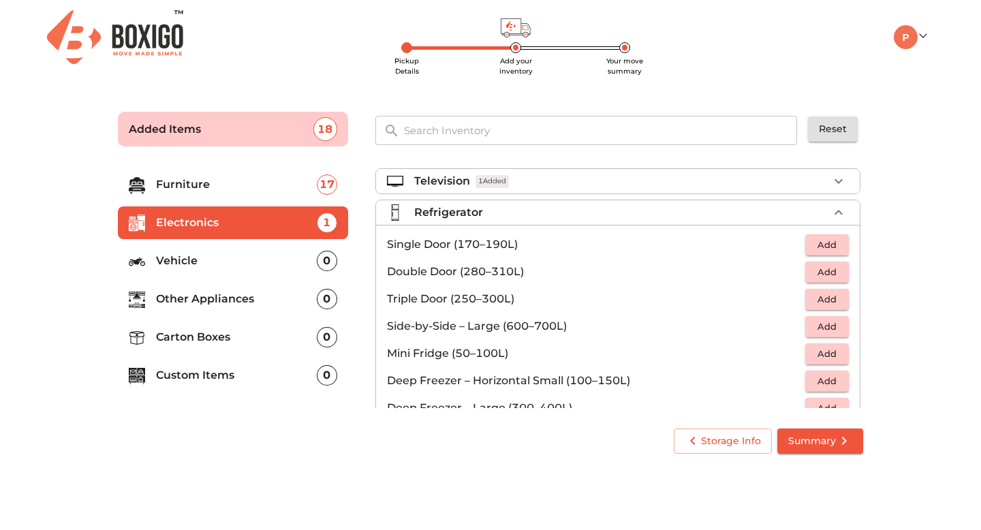
click at [553, 215] on div "Refrigerator" at bounding box center [621, 212] width 414 height 16
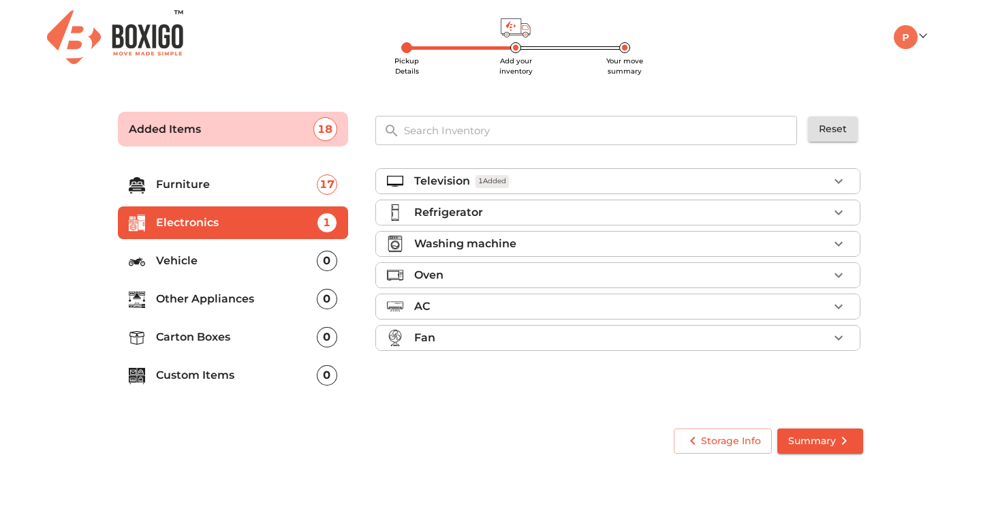
click at [540, 247] on div "Washing machine" at bounding box center [621, 244] width 414 height 16
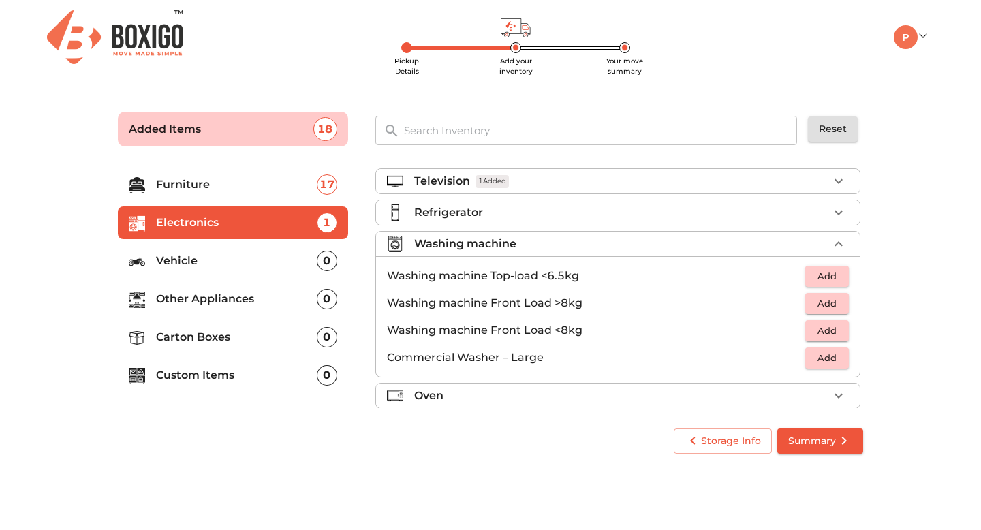
click at [812, 273] on span "Add" at bounding box center [827, 276] width 30 height 16
click at [840, 244] on icon "button" at bounding box center [838, 244] width 16 height 16
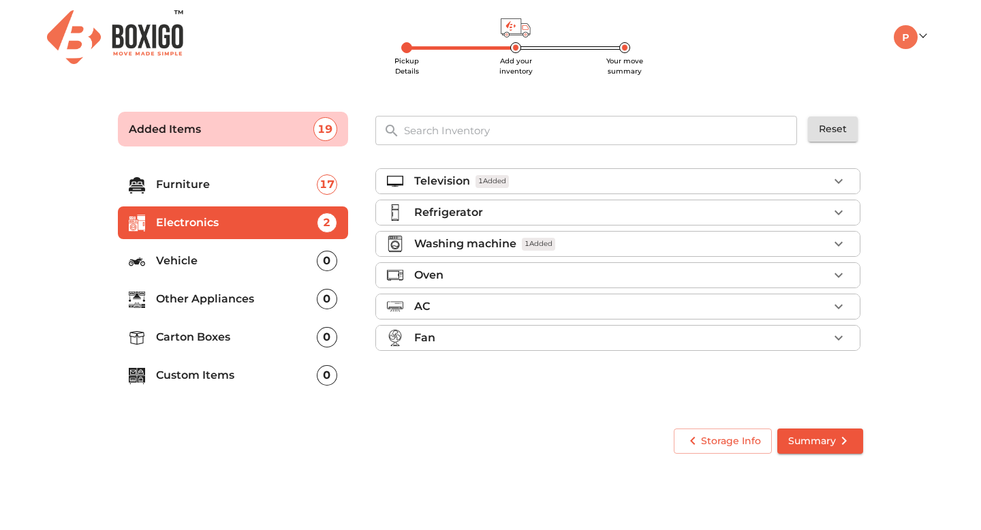
click at [181, 257] on p "Vehicle" at bounding box center [236, 261] width 161 height 16
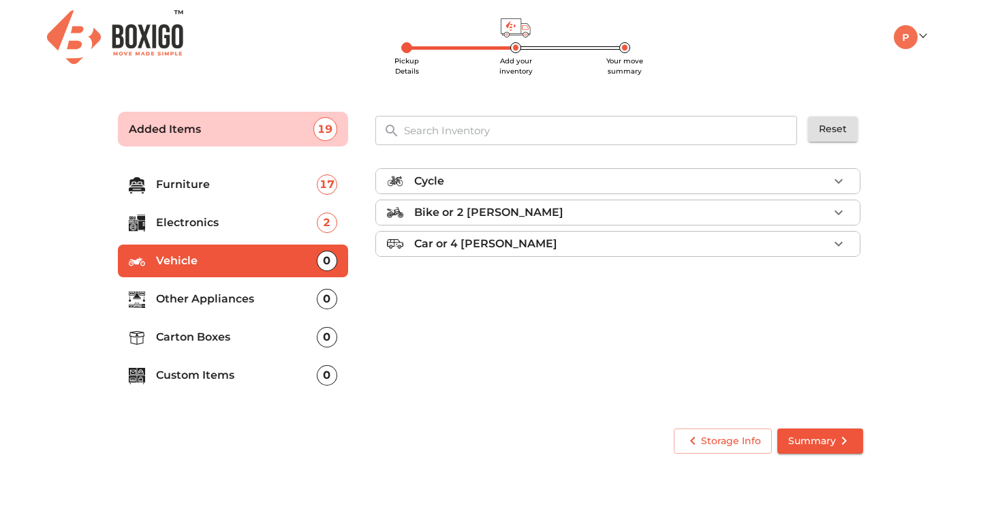
click at [187, 298] on p "Other Appliances" at bounding box center [236, 299] width 161 height 16
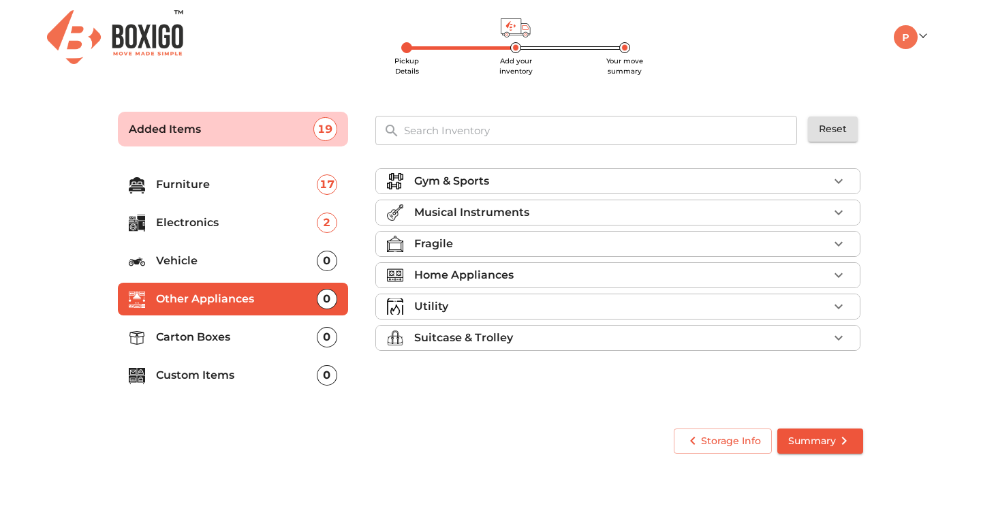
click at [441, 213] on p "Musical Instruments" at bounding box center [471, 212] width 115 height 16
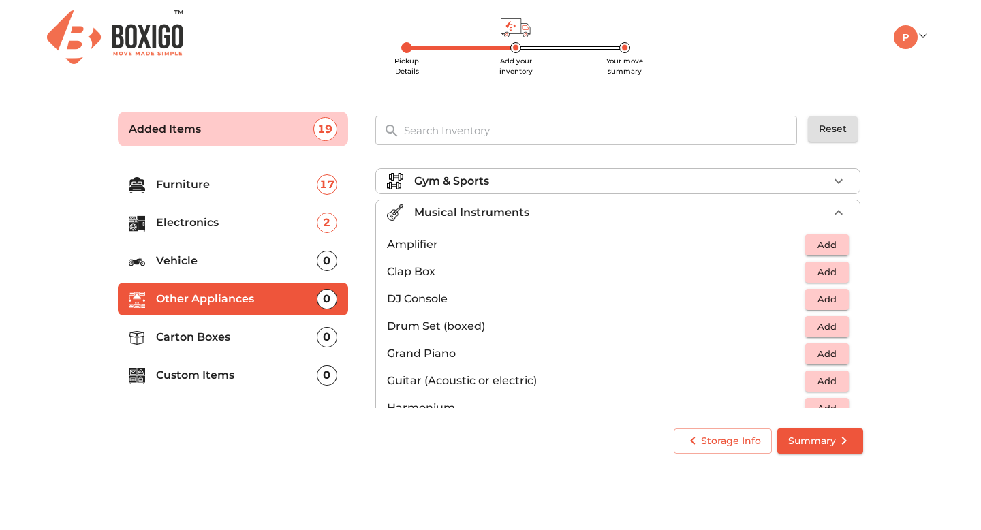
click at [453, 204] on p "Musical Instruments" at bounding box center [471, 212] width 115 height 16
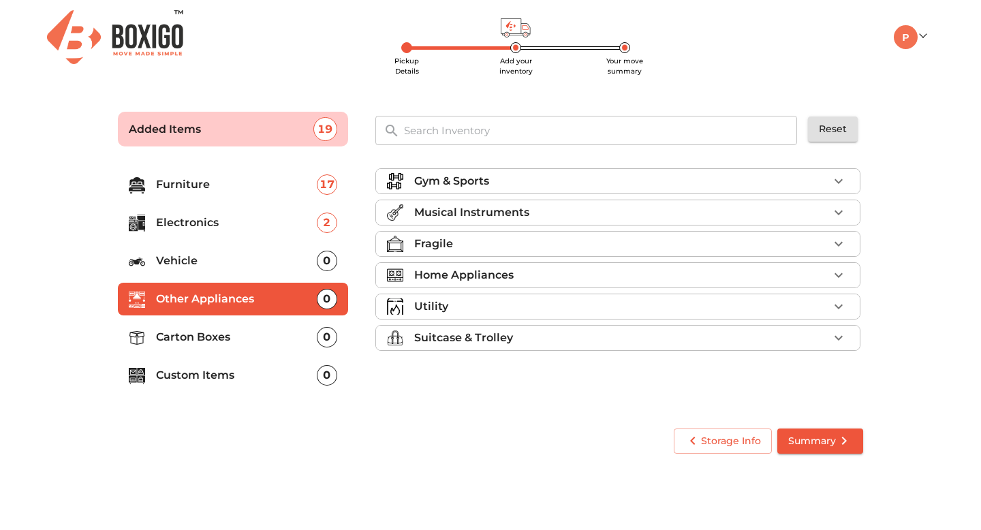
click at [214, 336] on p "Carton Boxes" at bounding box center [236, 337] width 161 height 16
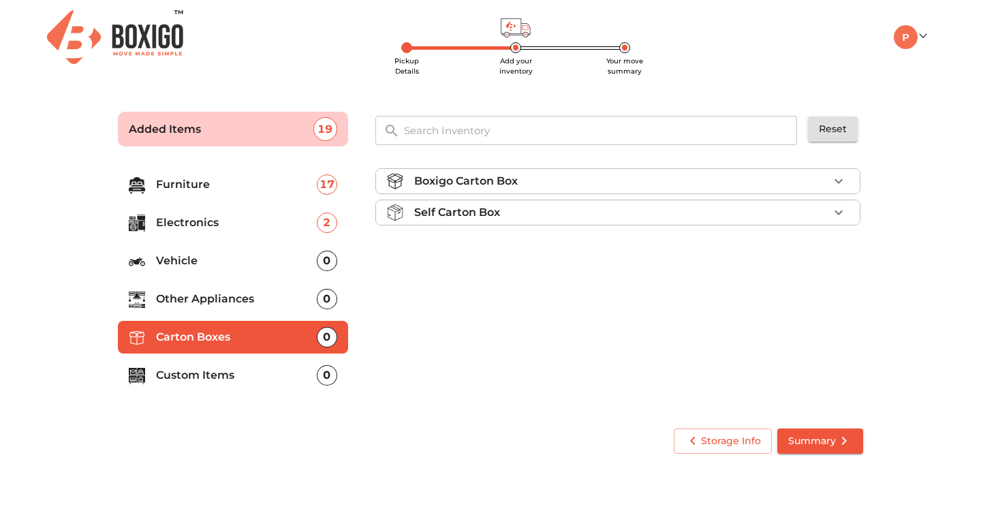
click at [456, 209] on p "Self Carton Box" at bounding box center [457, 212] width 86 height 16
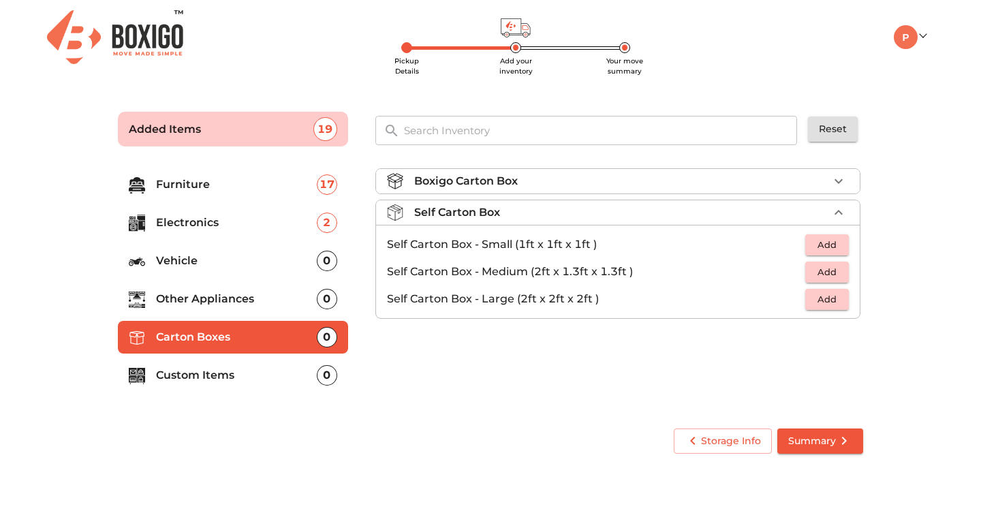
click at [817, 296] on span "Add" at bounding box center [827, 299] width 30 height 16
click at [838, 304] on icon "button" at bounding box center [838, 299] width 16 height 16
click at [814, 270] on span "Add" at bounding box center [827, 272] width 30 height 16
click at [838, 268] on icon "button" at bounding box center [838, 272] width 10 height 10
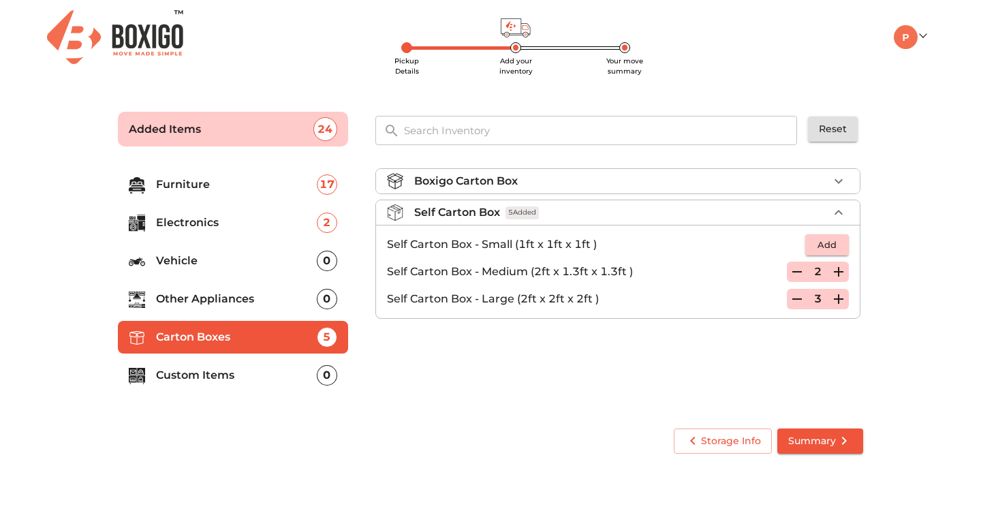
click at [838, 268] on icon "button" at bounding box center [838, 272] width 10 height 10
click at [838, 272] on icon "button" at bounding box center [838, 272] width 10 height 10
click at [829, 212] on button "button" at bounding box center [838, 212] width 20 height 20
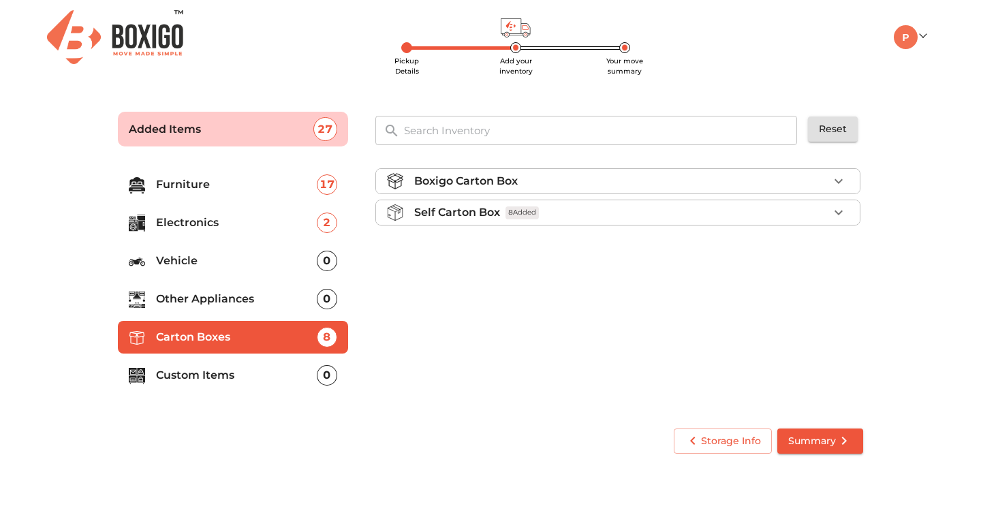
click at [836, 176] on icon "button" at bounding box center [838, 181] width 16 height 16
click at [227, 365] on li "Custom Items 0" at bounding box center [233, 375] width 230 height 33
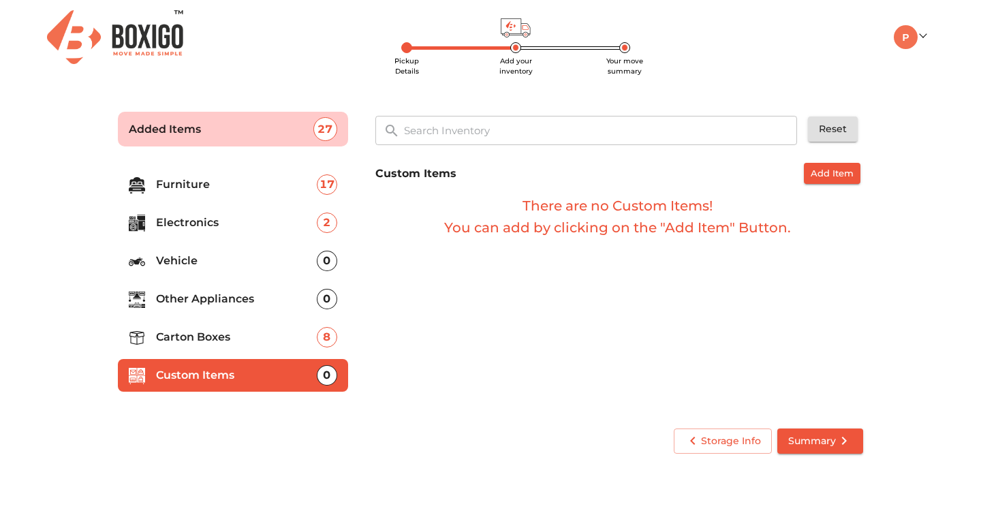
click at [240, 336] on p "Carton Boxes" at bounding box center [236, 337] width 161 height 16
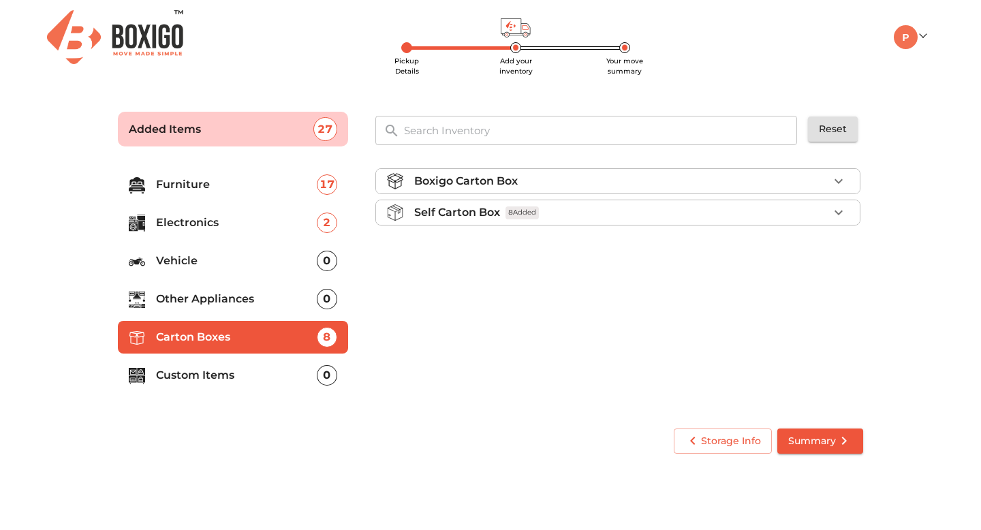
click at [226, 381] on p "Custom Items" at bounding box center [236, 375] width 161 height 16
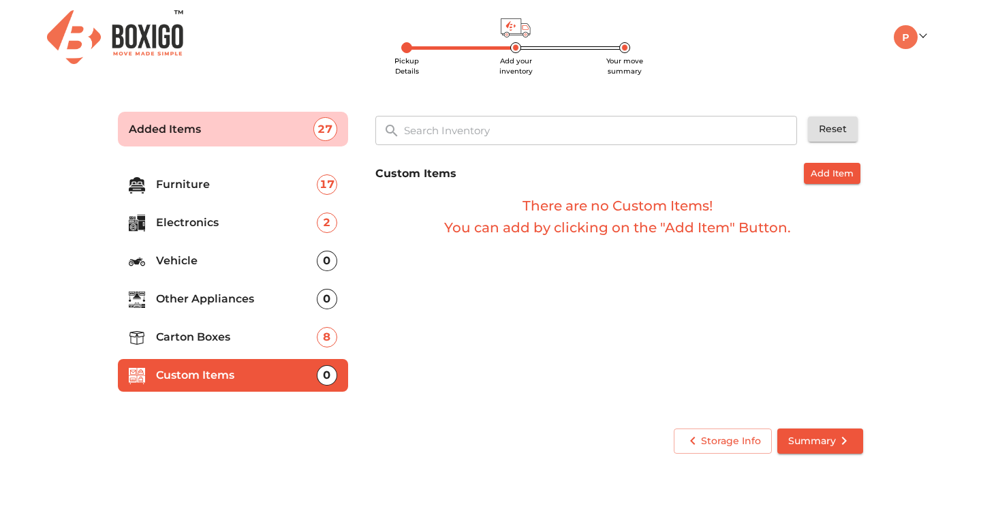
click at [843, 174] on span "Add Item" at bounding box center [831, 173] width 43 height 16
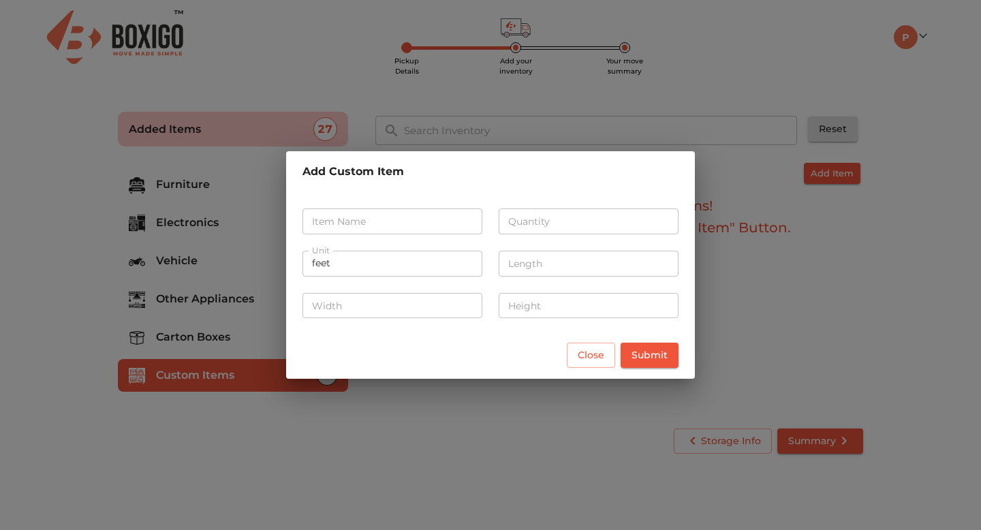
click at [403, 225] on input "text" at bounding box center [392, 221] width 180 height 26
type input "suitcases"
click at [573, 220] on input "number" at bounding box center [588, 221] width 180 height 26
type input "3"
click at [422, 262] on input "feet" at bounding box center [392, 264] width 180 height 26
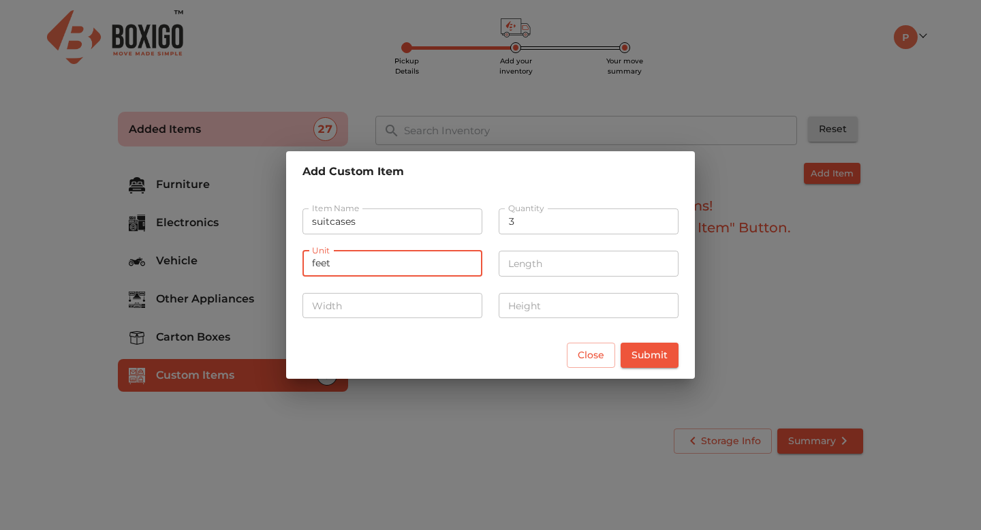
click at [665, 358] on span "Submit" at bounding box center [649, 355] width 36 height 17
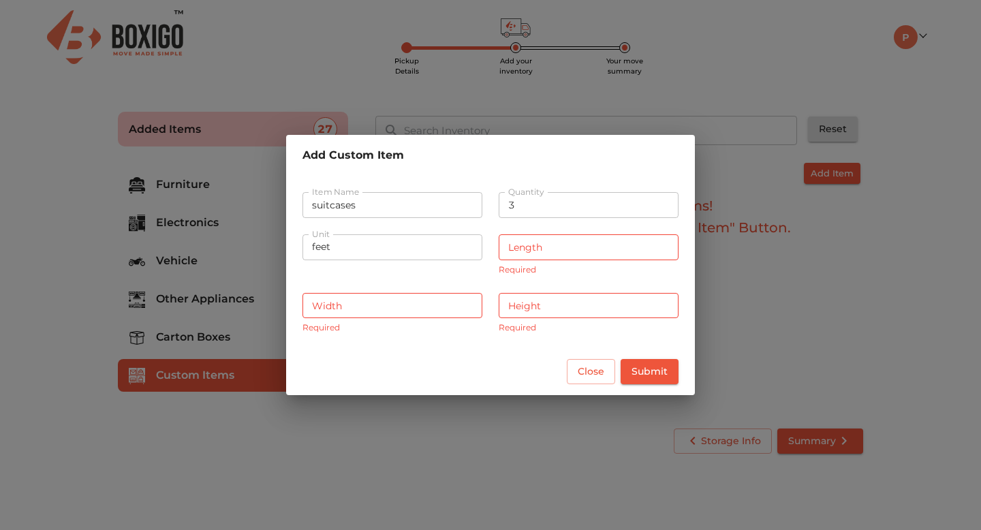
click at [522, 247] on input "number" at bounding box center [588, 247] width 180 height 26
click at [587, 371] on span "Close" at bounding box center [590, 371] width 27 height 17
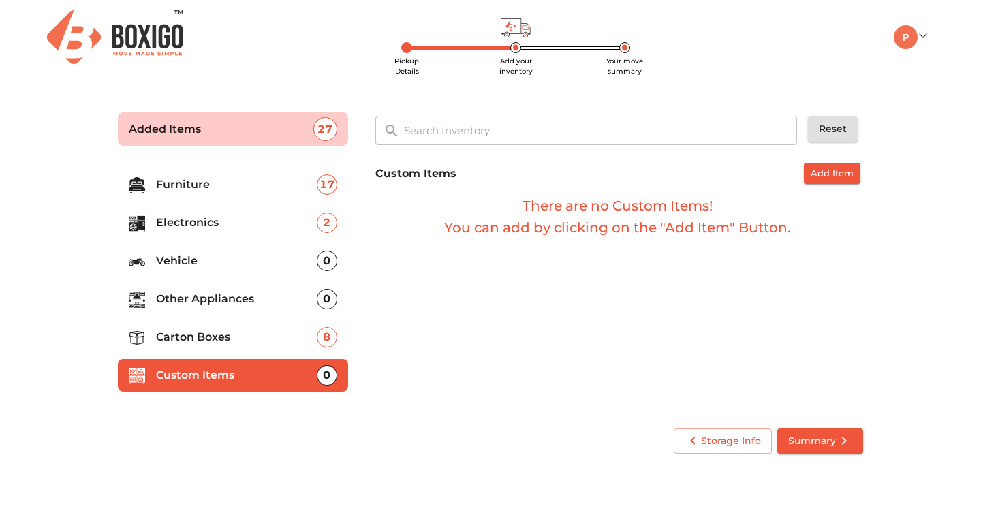
click at [238, 333] on p "Carton Boxes" at bounding box center [236, 337] width 161 height 16
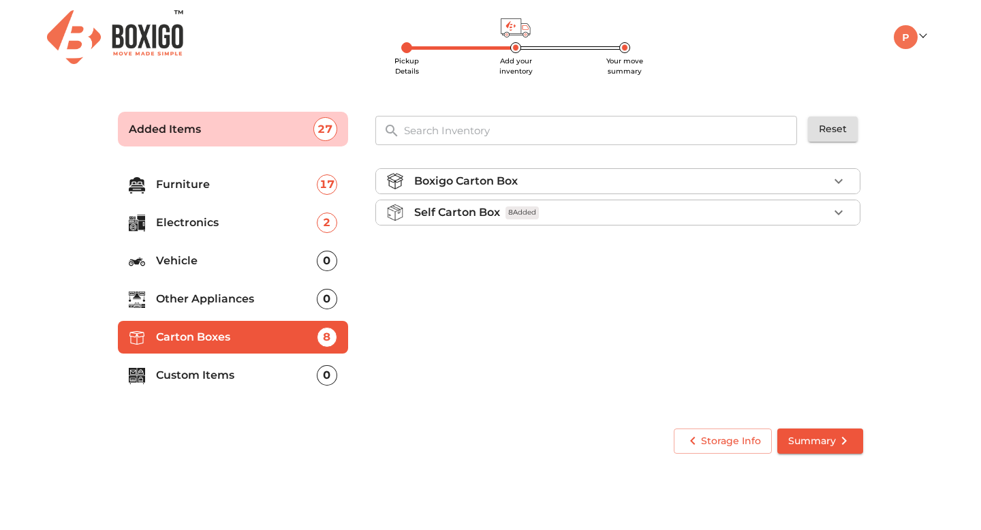
click at [561, 215] on div "Self Carton Box 8 Added" at bounding box center [621, 212] width 414 height 16
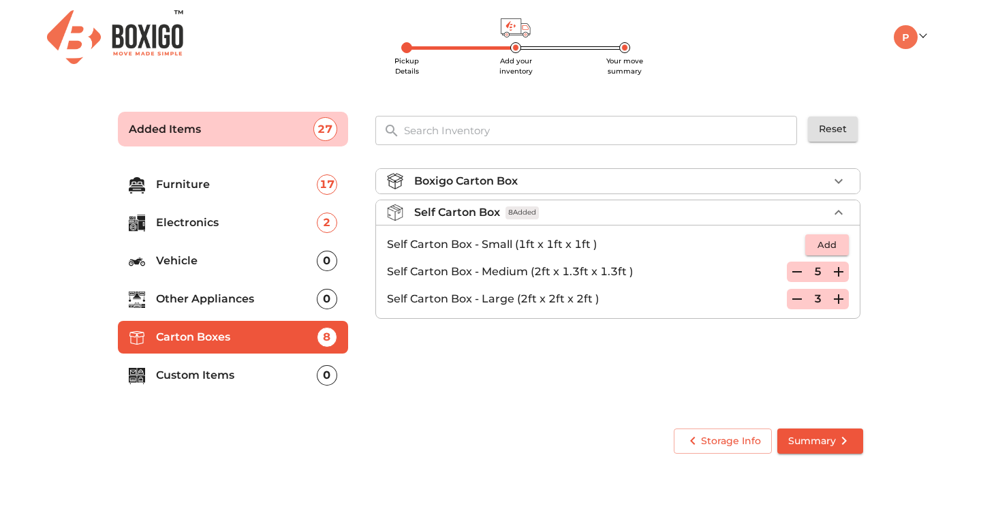
click at [842, 302] on icon "button" at bounding box center [838, 299] width 16 height 16
click at [842, 271] on icon "button" at bounding box center [838, 272] width 10 height 10
click at [842, 274] on icon "button" at bounding box center [838, 272] width 16 height 16
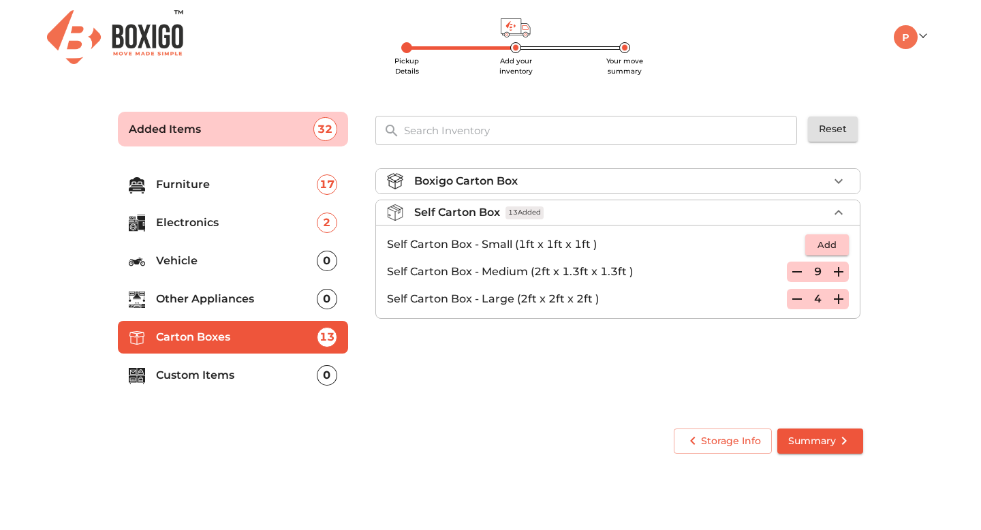
click at [842, 274] on icon "button" at bounding box center [838, 272] width 16 height 16
click at [753, 325] on ul "Boxigo Carton Box Self Carton Box 14 Added Self Carton Box - Small (1ft x 1ft x…" at bounding box center [617, 246] width 485 height 167
click at [834, 217] on icon "button" at bounding box center [838, 212] width 16 height 16
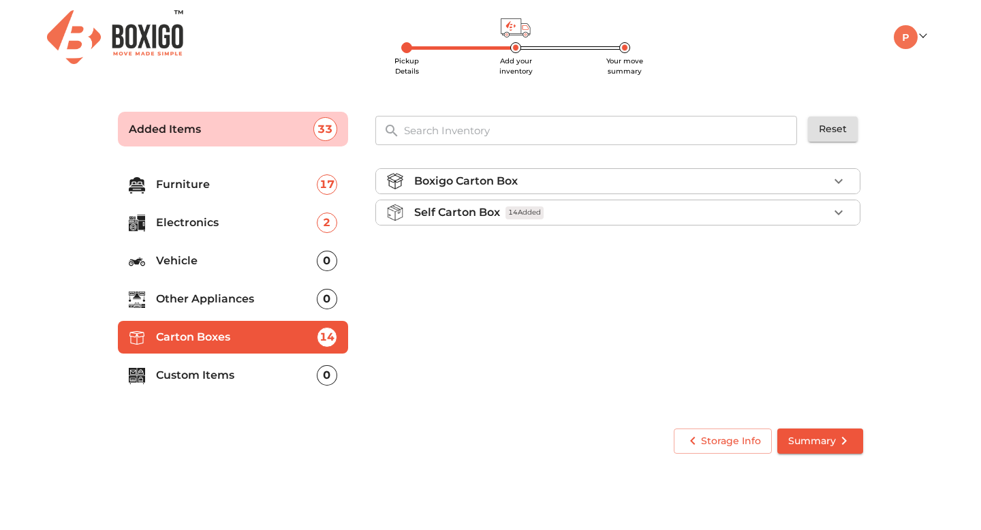
click at [569, 298] on div "Boxigo Carton Box Self Carton Box 14 Added" at bounding box center [619, 285] width 498 height 257
click at [842, 436] on icon "submit" at bounding box center [844, 440] width 16 height 16
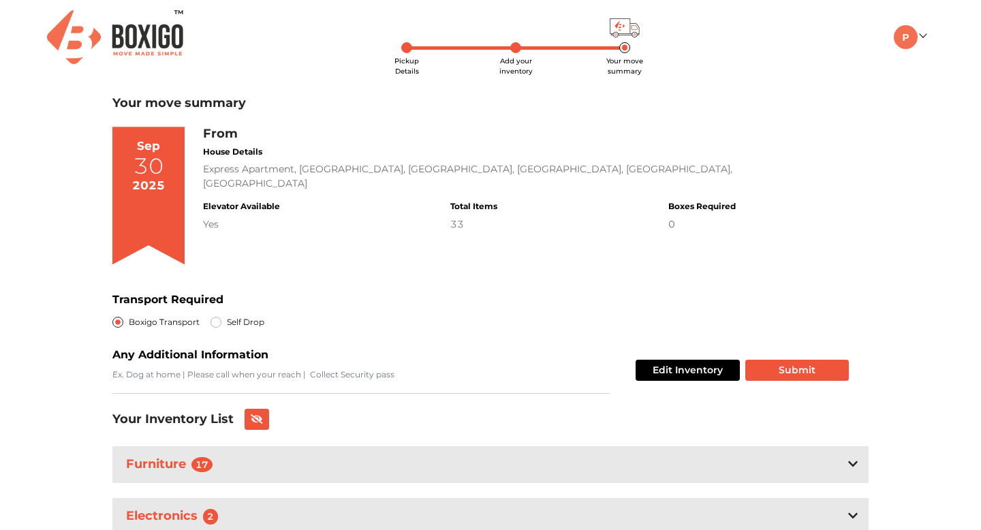
scroll to position [106, 0]
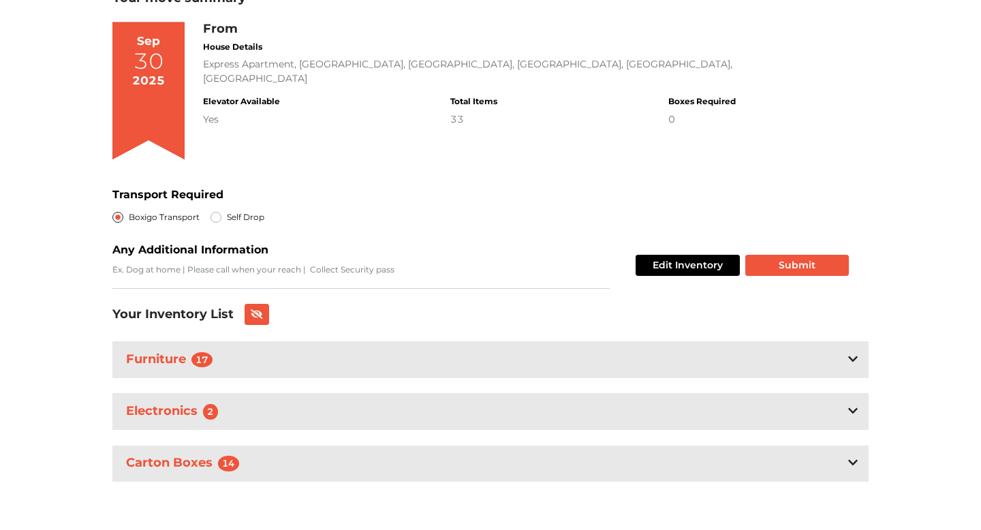
click at [306, 349] on div "Furniture 17" at bounding box center [490, 359] width 756 height 36
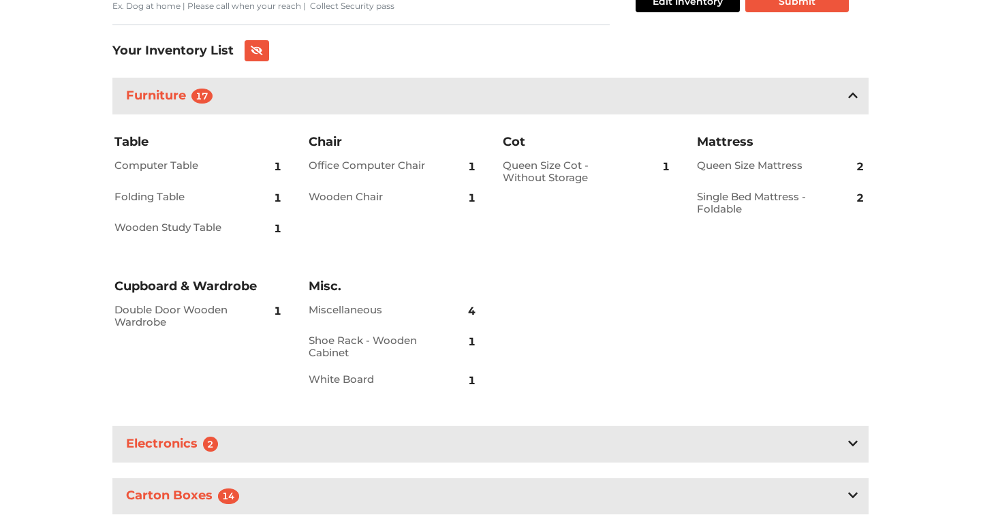
scroll to position [402, 0]
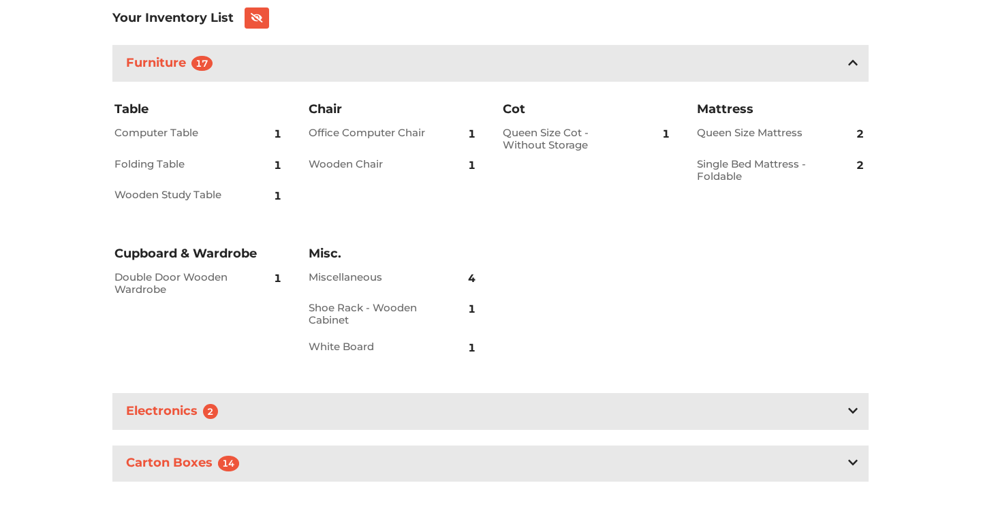
click at [289, 407] on div "Electronics 2" at bounding box center [490, 411] width 756 height 36
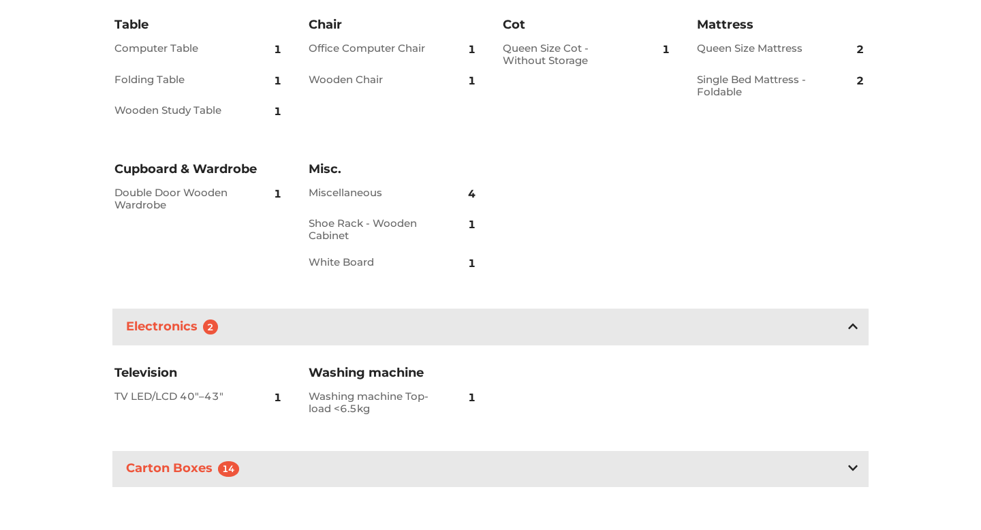
scroll to position [492, 0]
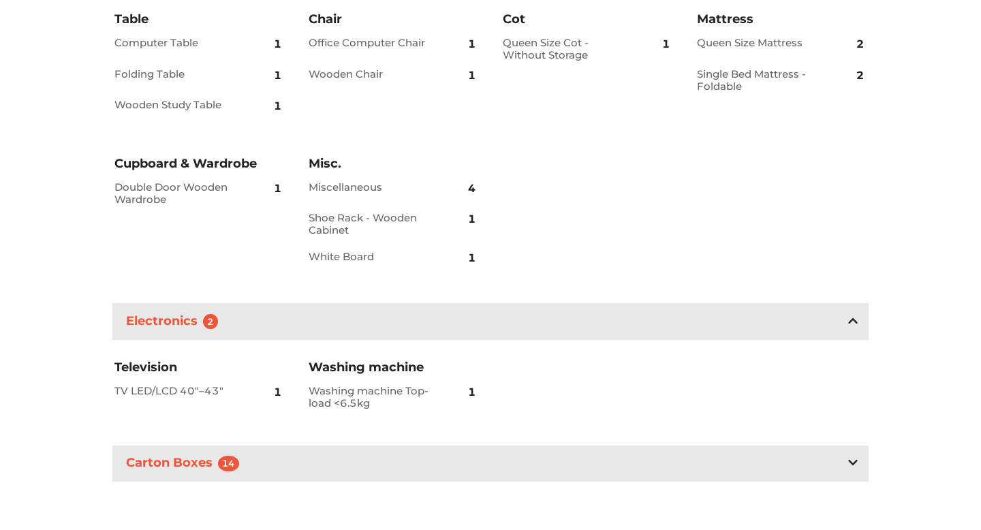
click at [338, 456] on div "Carton Boxes 14" at bounding box center [490, 463] width 756 height 36
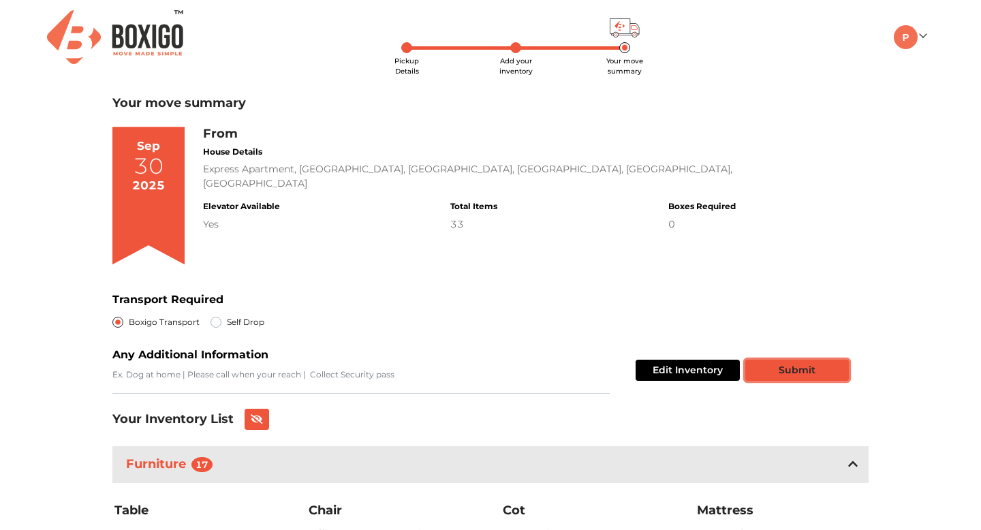
click at [806, 371] on button "Submit" at bounding box center [797, 370] width 104 height 21
